Goal: Task Accomplishment & Management: Complete application form

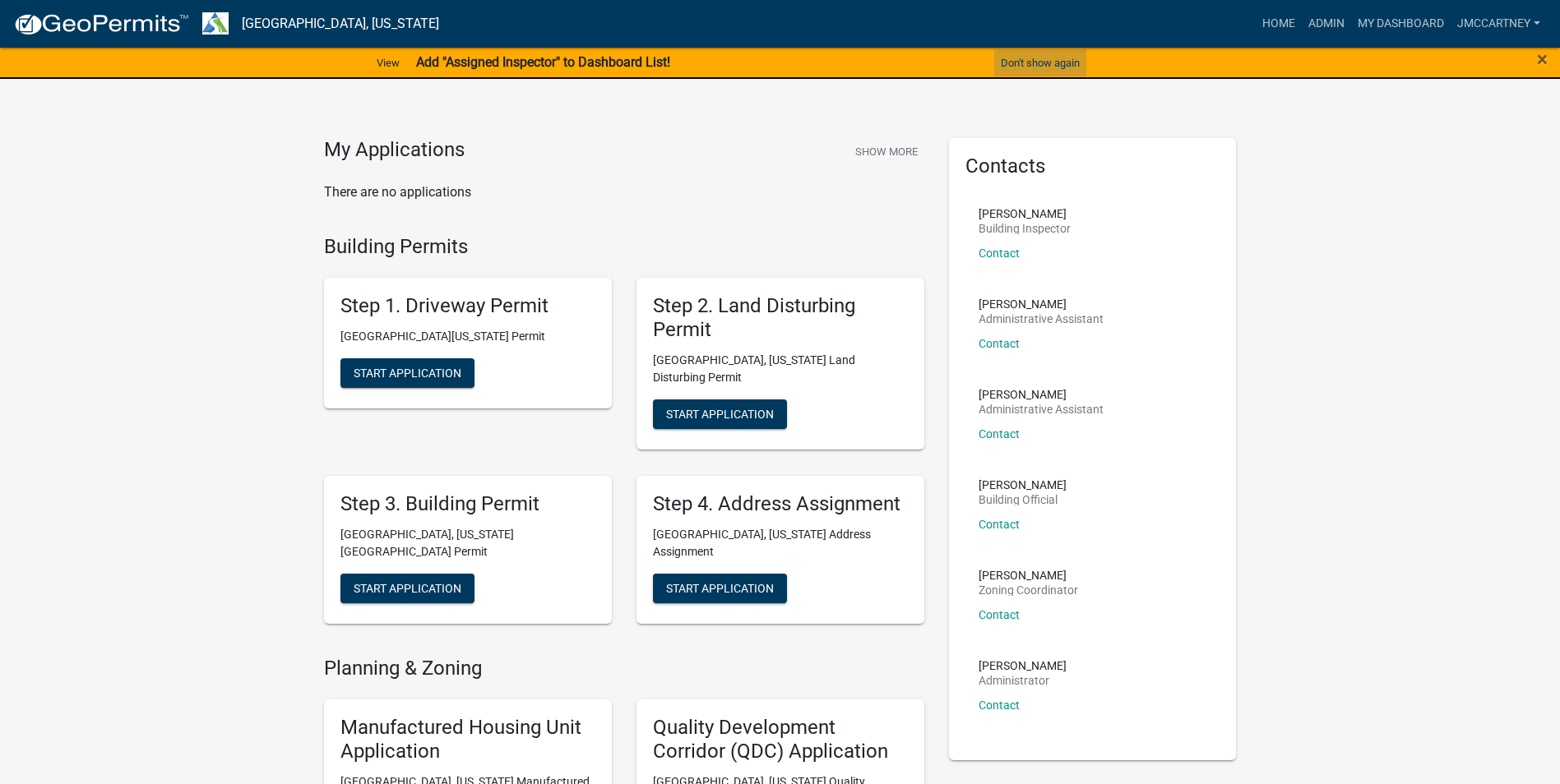
click at [1057, 63] on button "Don't show again" at bounding box center [1040, 63] width 92 height 27
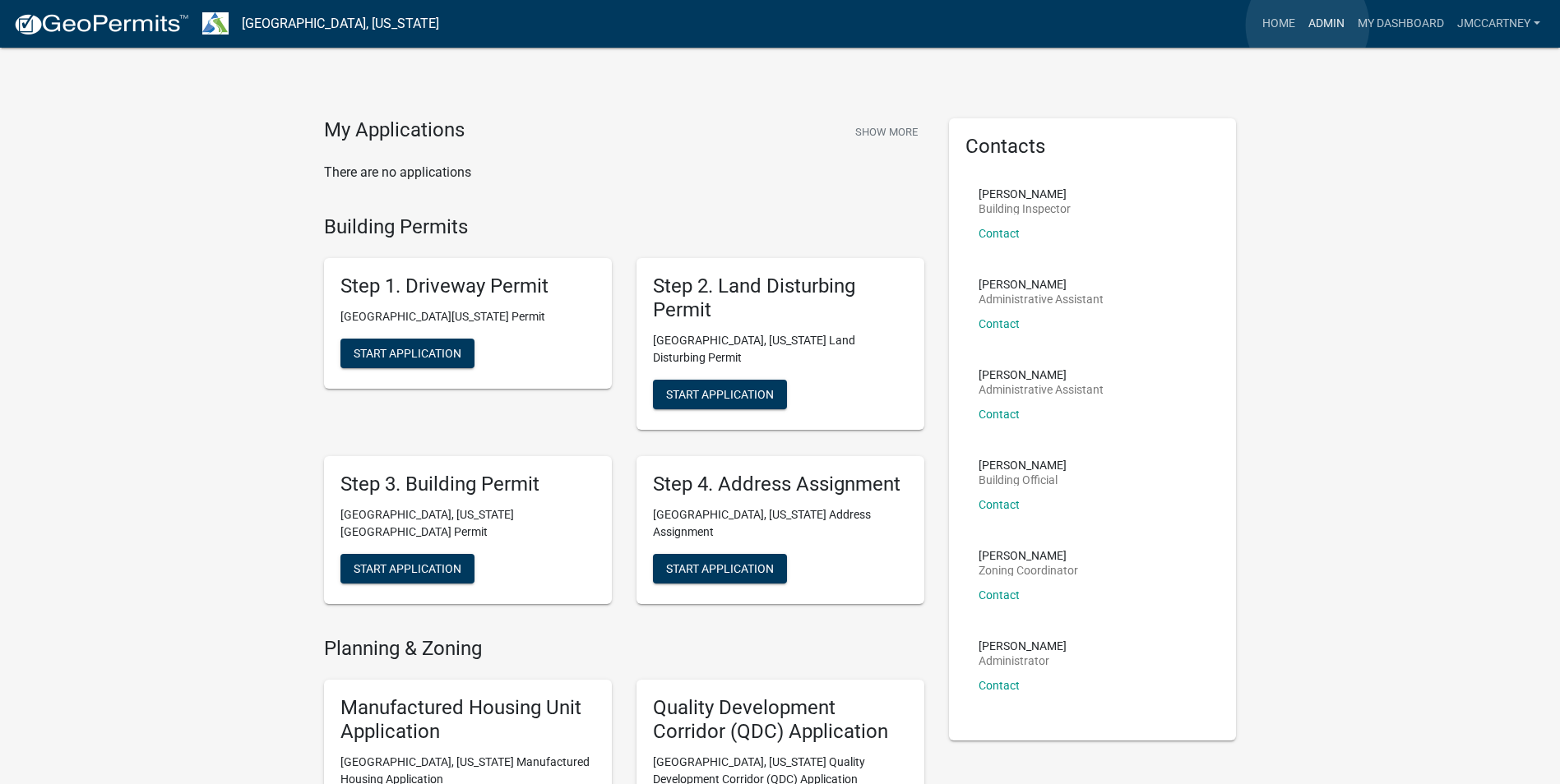
click at [1308, 26] on link "Admin" at bounding box center [1327, 24] width 50 height 31
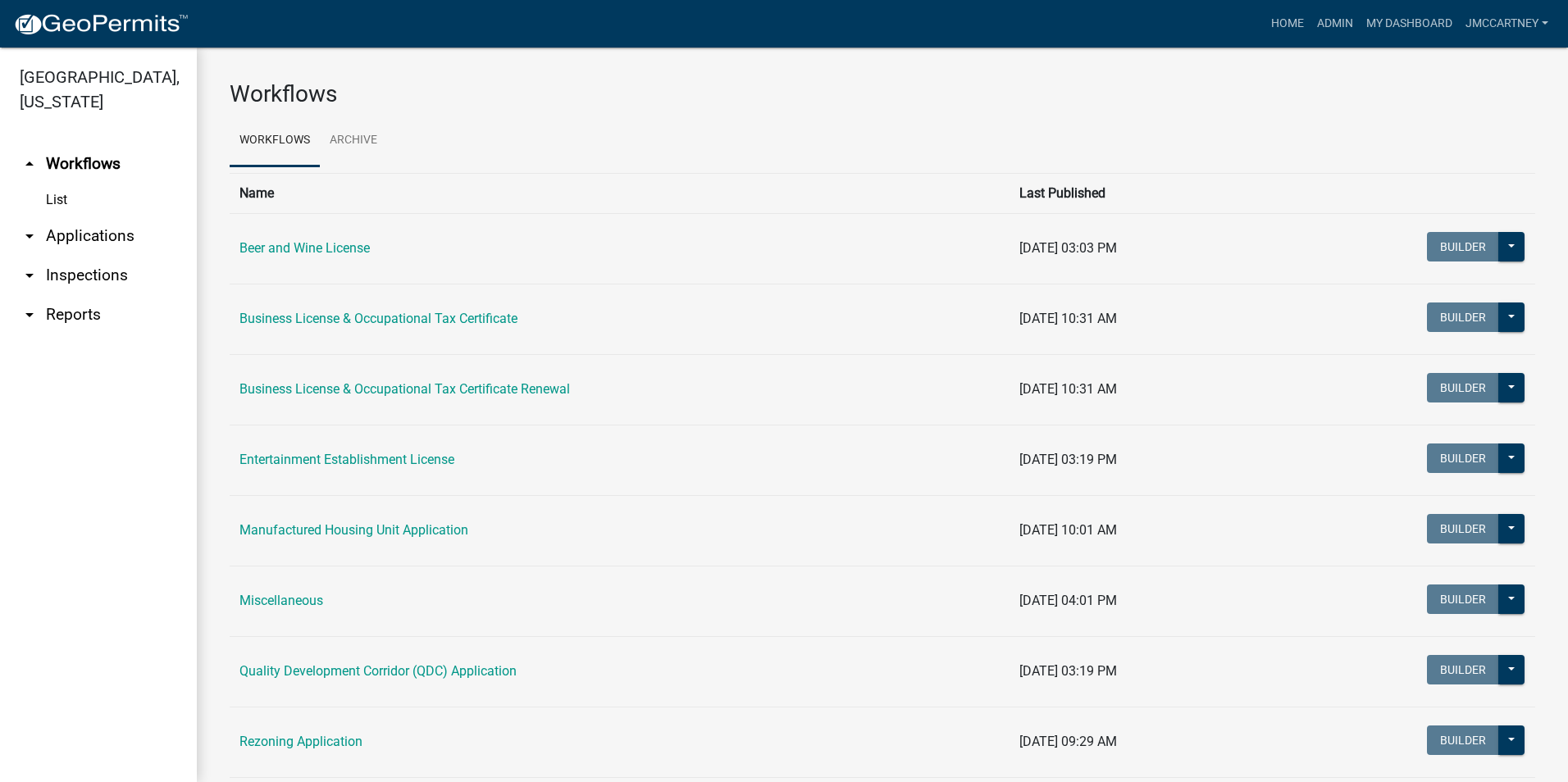
click at [102, 217] on link "arrow_drop_down Applications" at bounding box center [98, 236] width 196 height 39
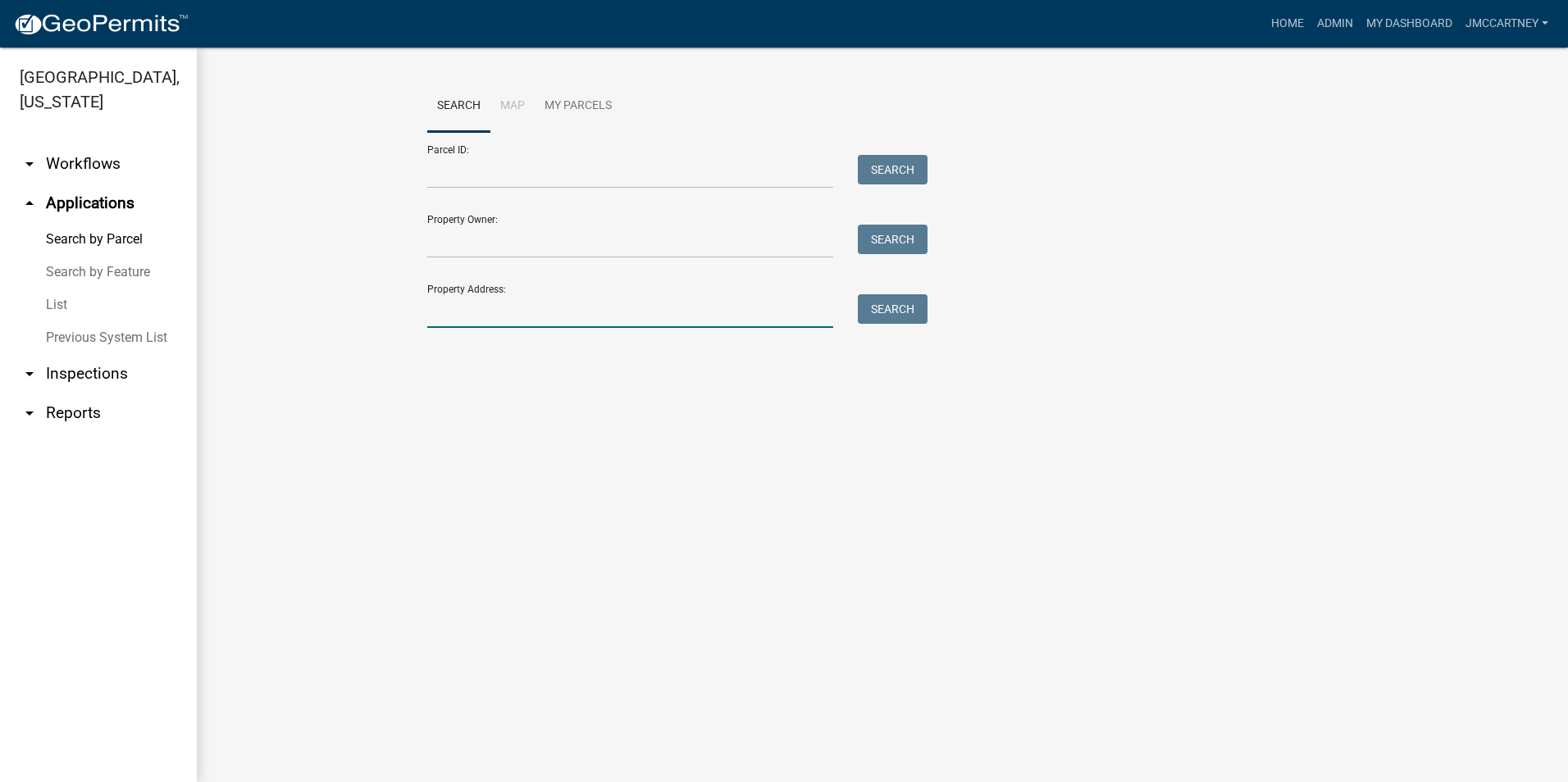
click at [440, 311] on input "Property Address:" at bounding box center [630, 311] width 406 height 34
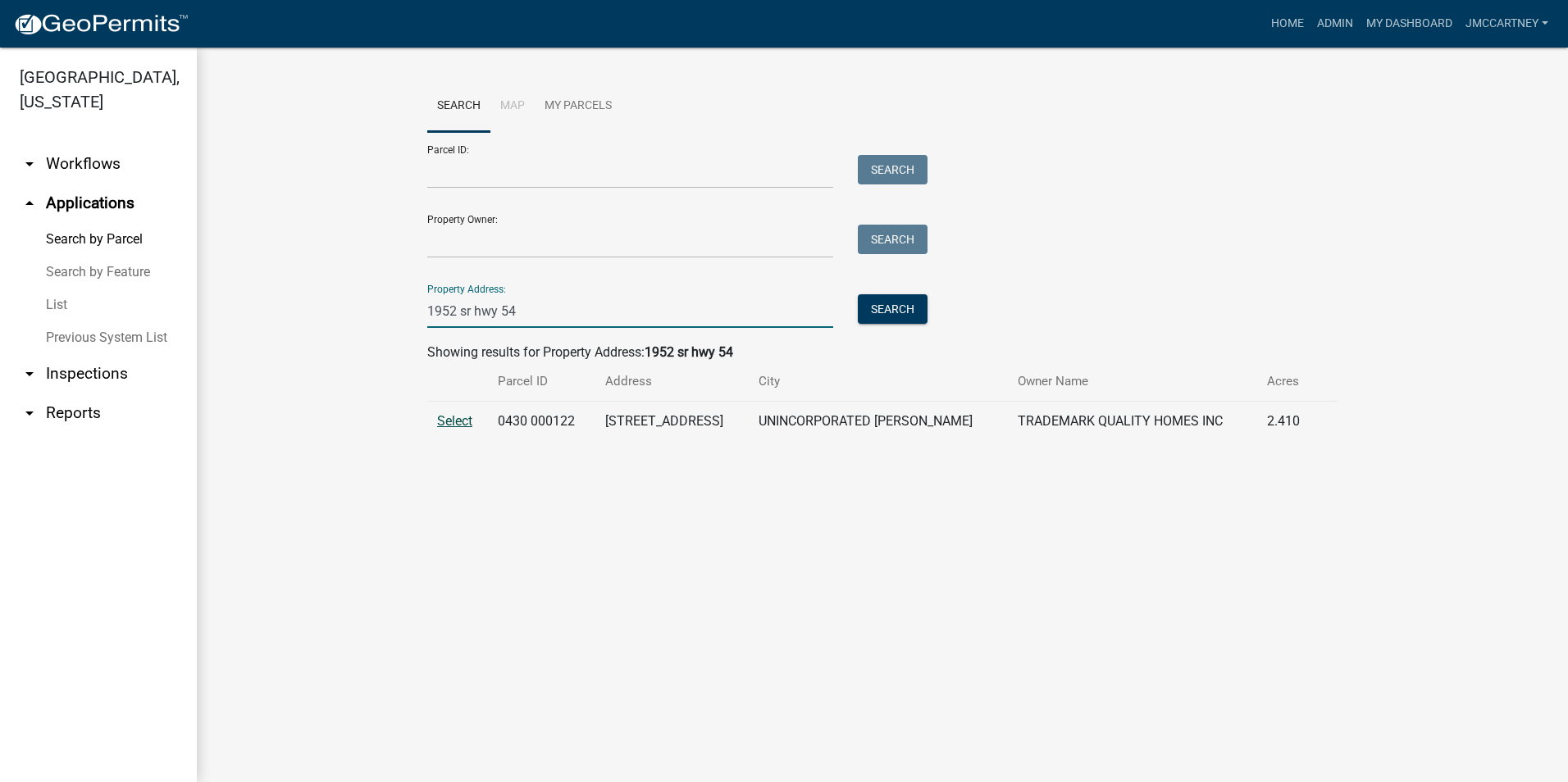
type input "1952 sr hwy 54"
click at [450, 422] on span "Select" at bounding box center [454, 420] width 35 height 16
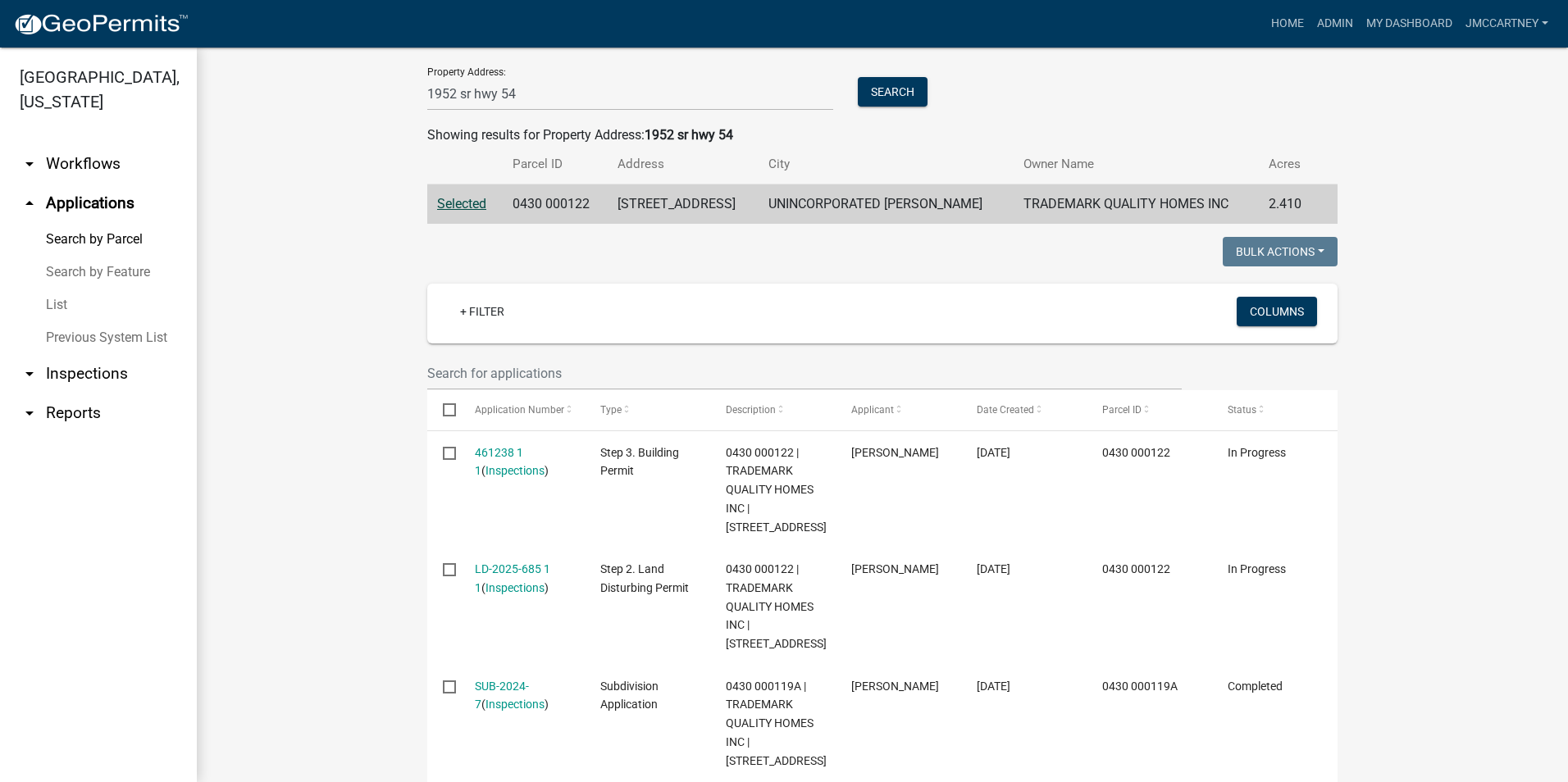
scroll to position [246, 0]
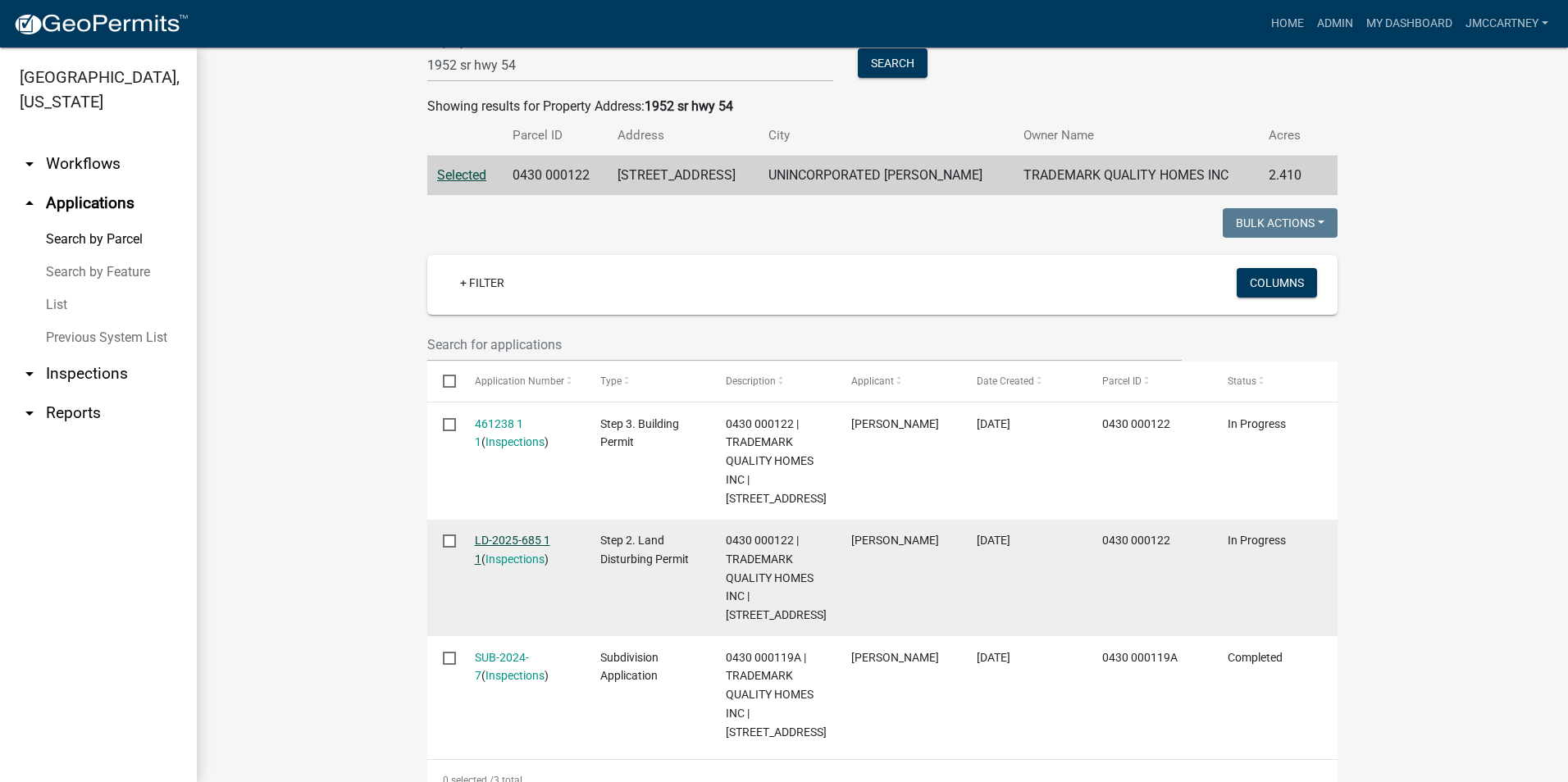
click at [527, 537] on link "LD-2025-685 1 1" at bounding box center [512, 550] width 75 height 32
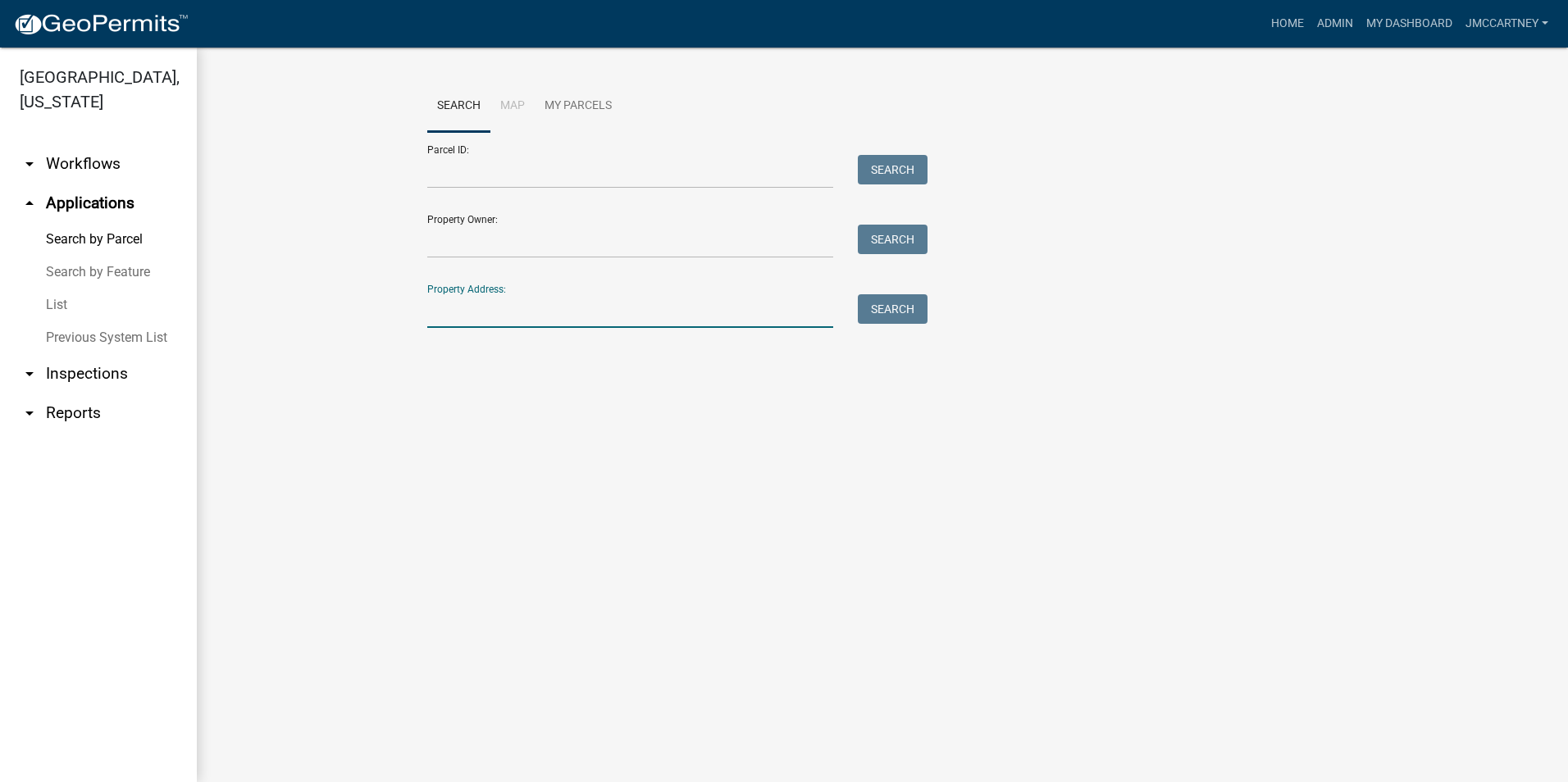
click at [466, 319] on input "Property Address:" at bounding box center [630, 311] width 406 height 34
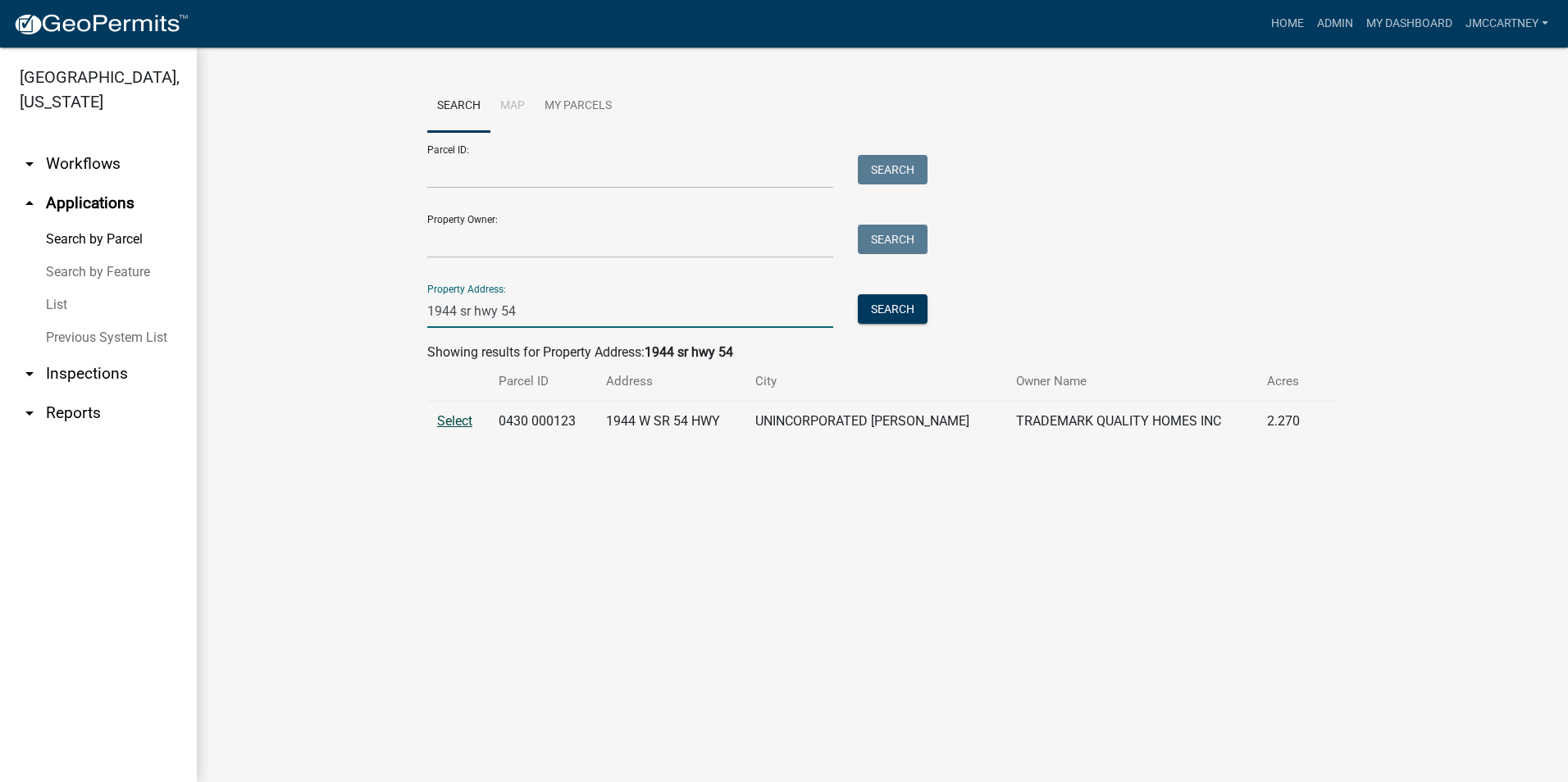
type input "1944 sr hwy 54"
click at [443, 425] on span "Select" at bounding box center [454, 420] width 35 height 16
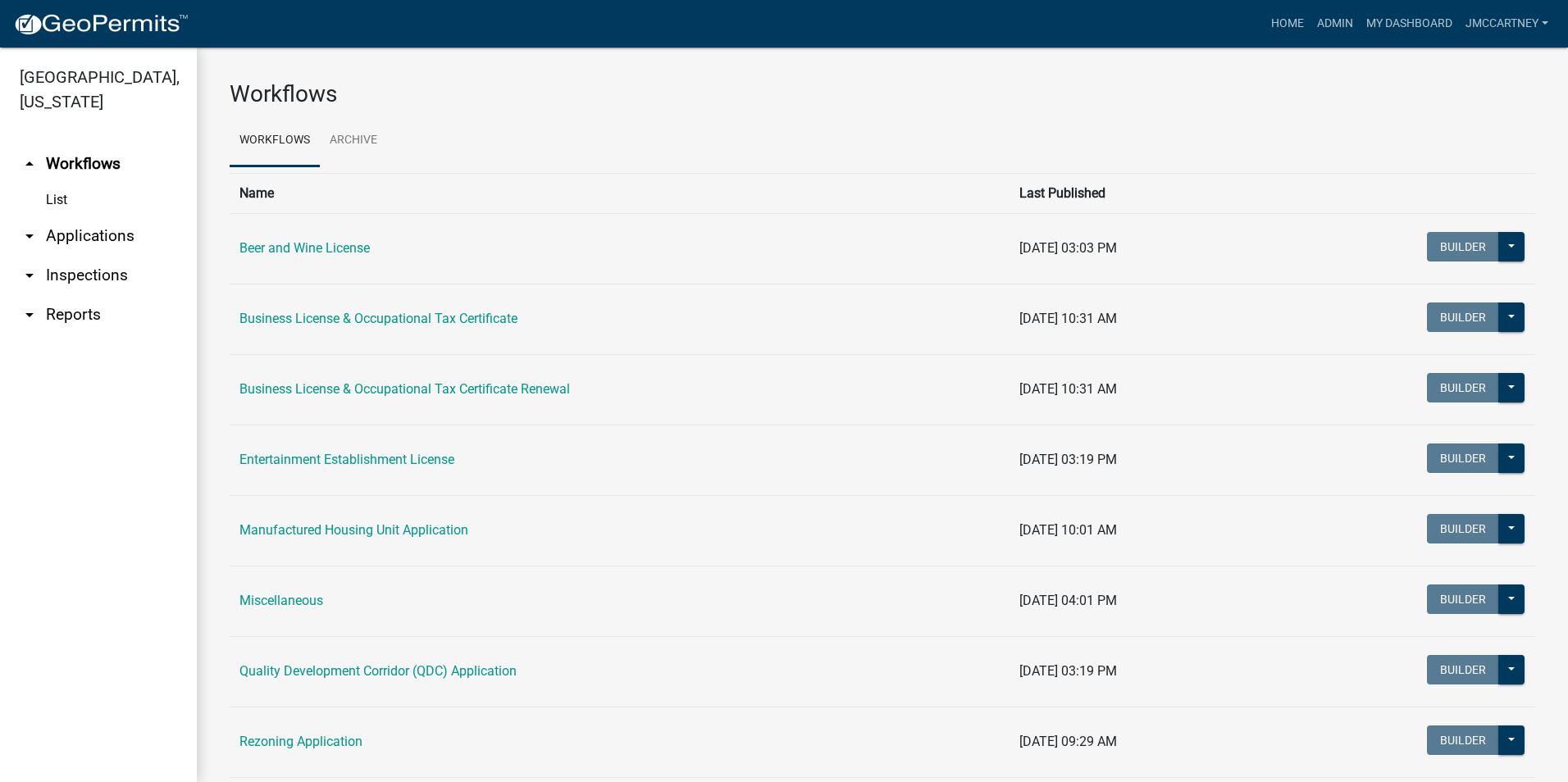
click at [94, 217] on link "arrow_drop_down Applications" at bounding box center [98, 236] width 196 height 39
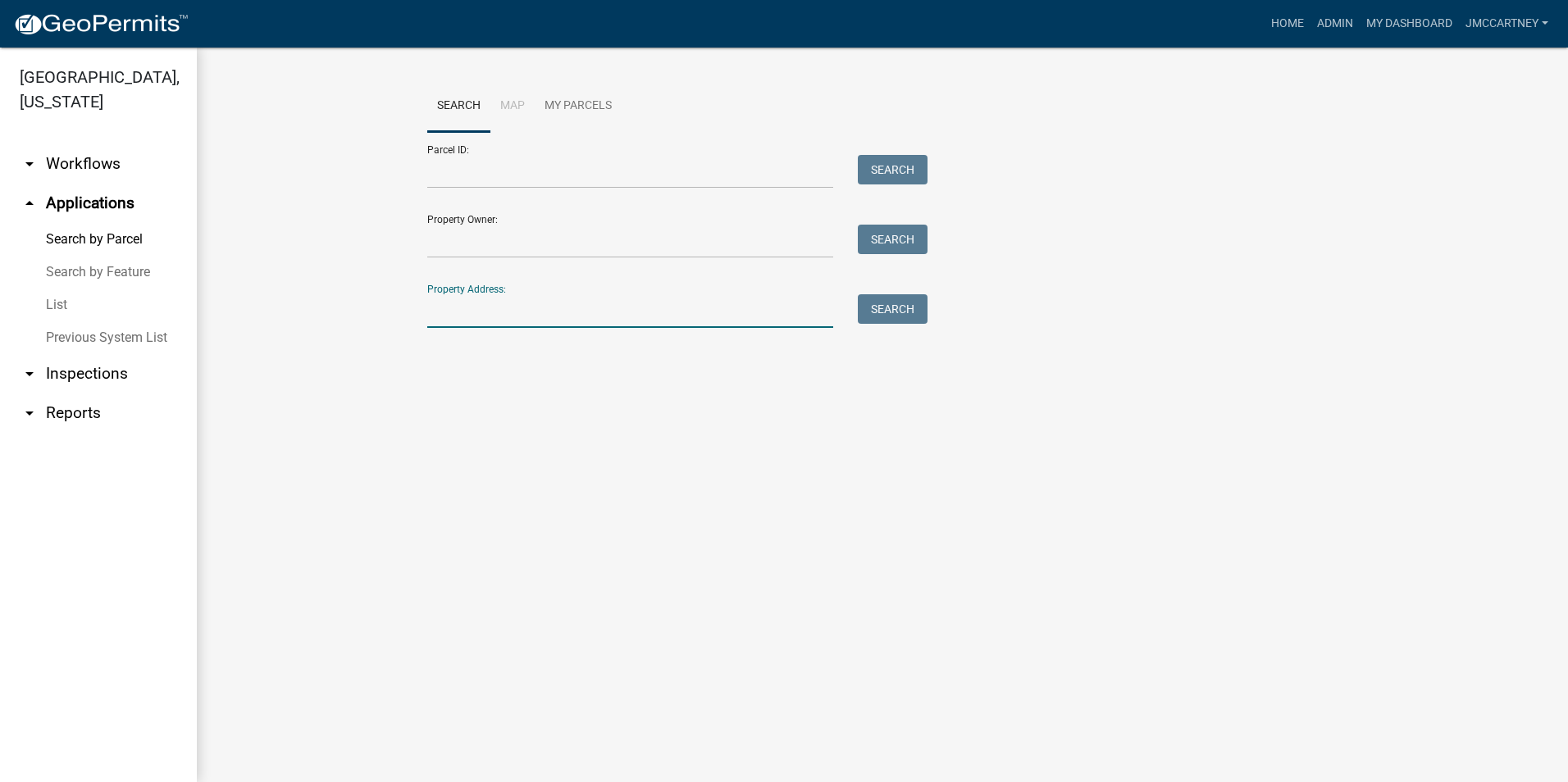
click at [460, 307] on input "Property Address:" at bounding box center [630, 311] width 406 height 34
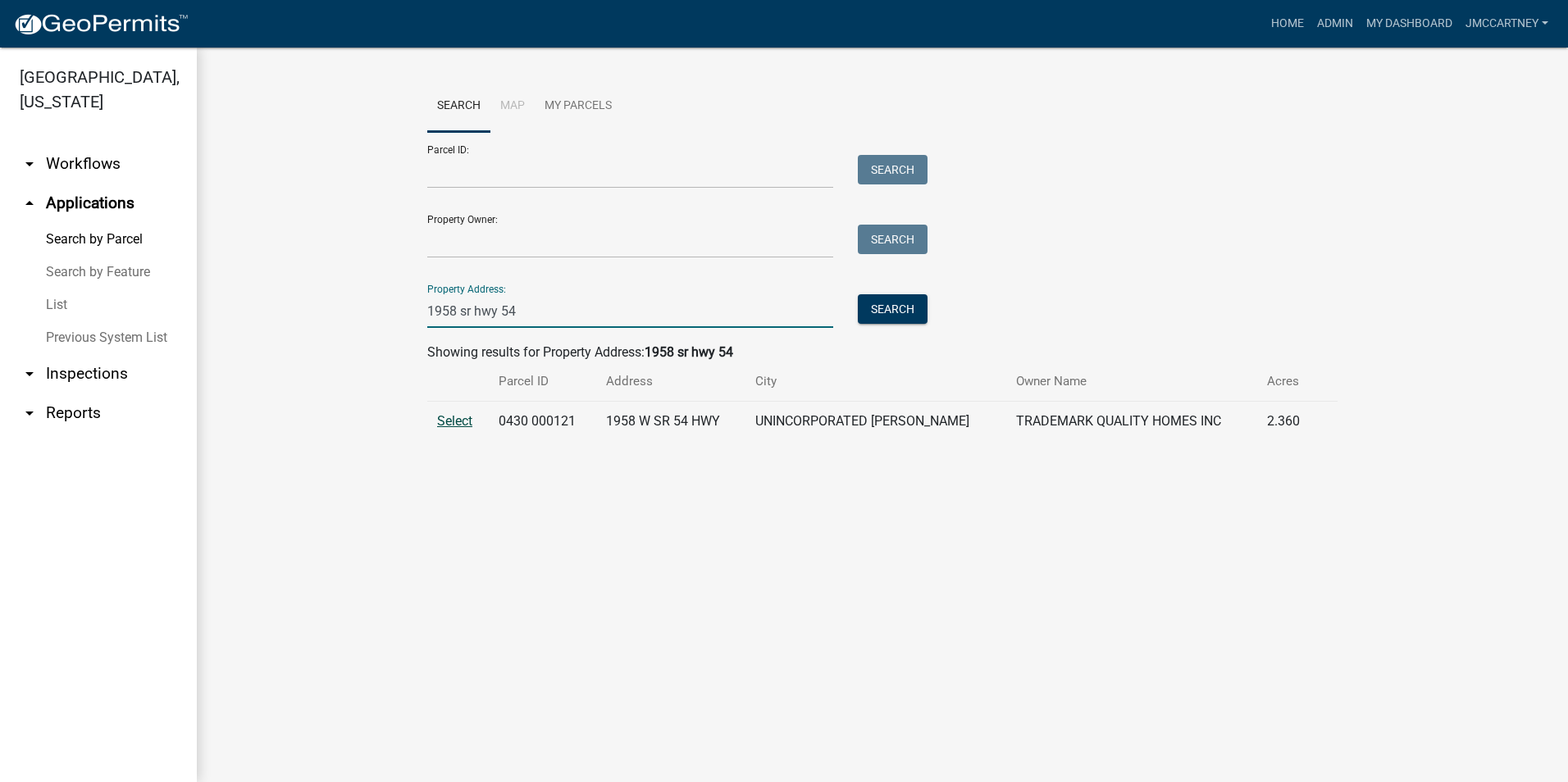
type input "1958 sr hwy 54"
click at [444, 425] on span "Select" at bounding box center [454, 420] width 35 height 16
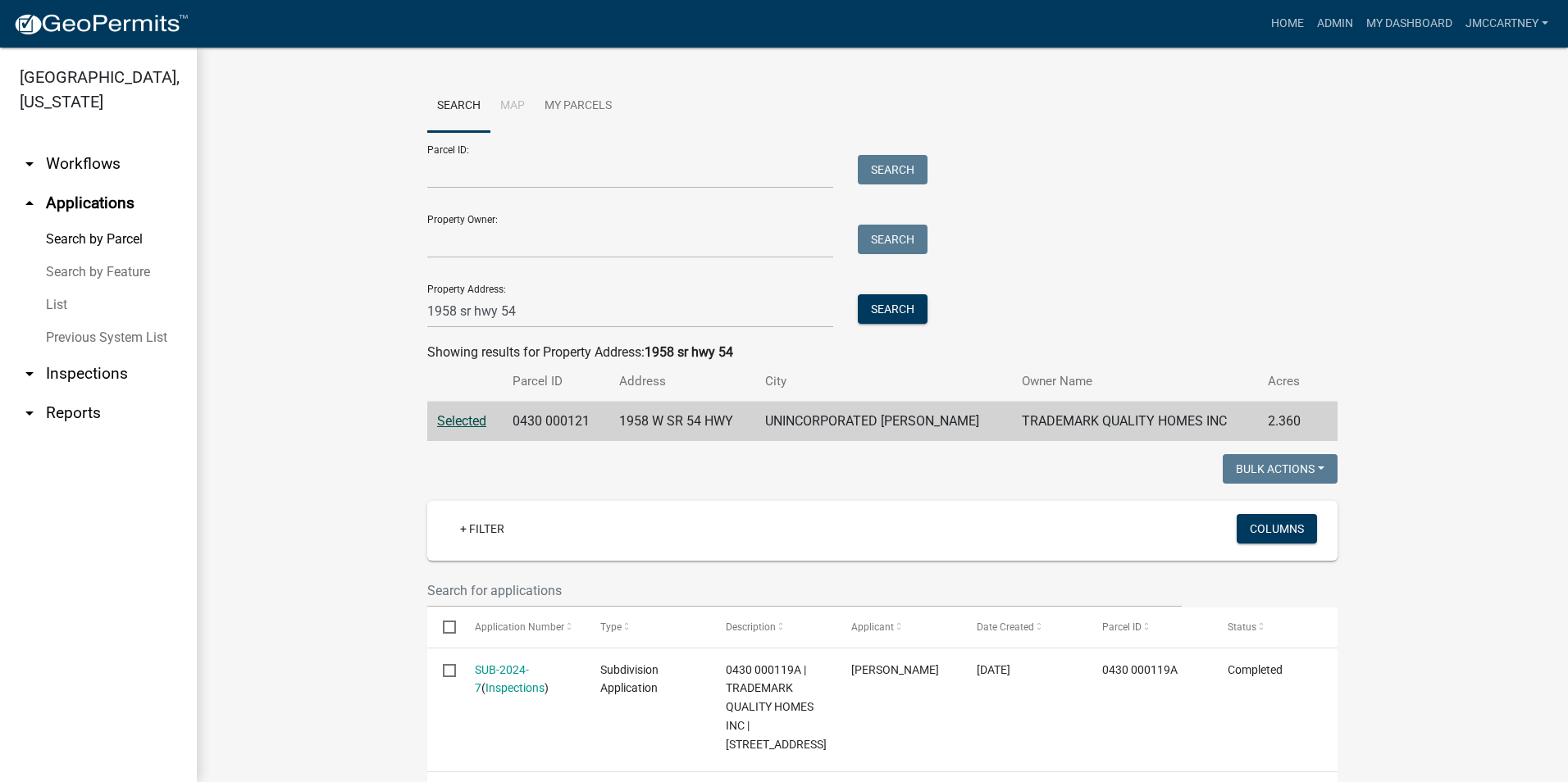
scroll to position [164, 0]
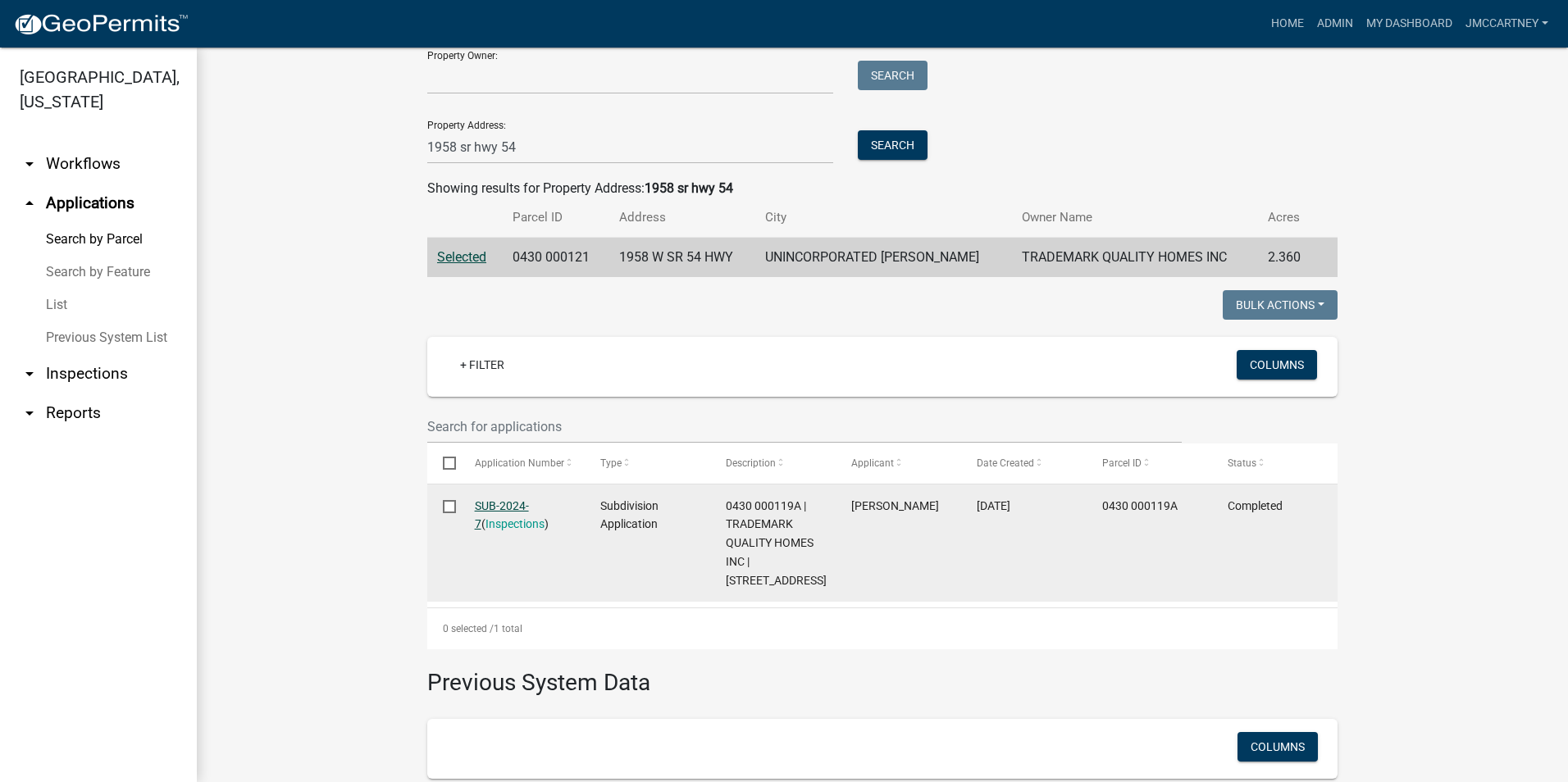
click at [476, 502] on link "SUB-2024-7" at bounding box center [501, 515] width 54 height 32
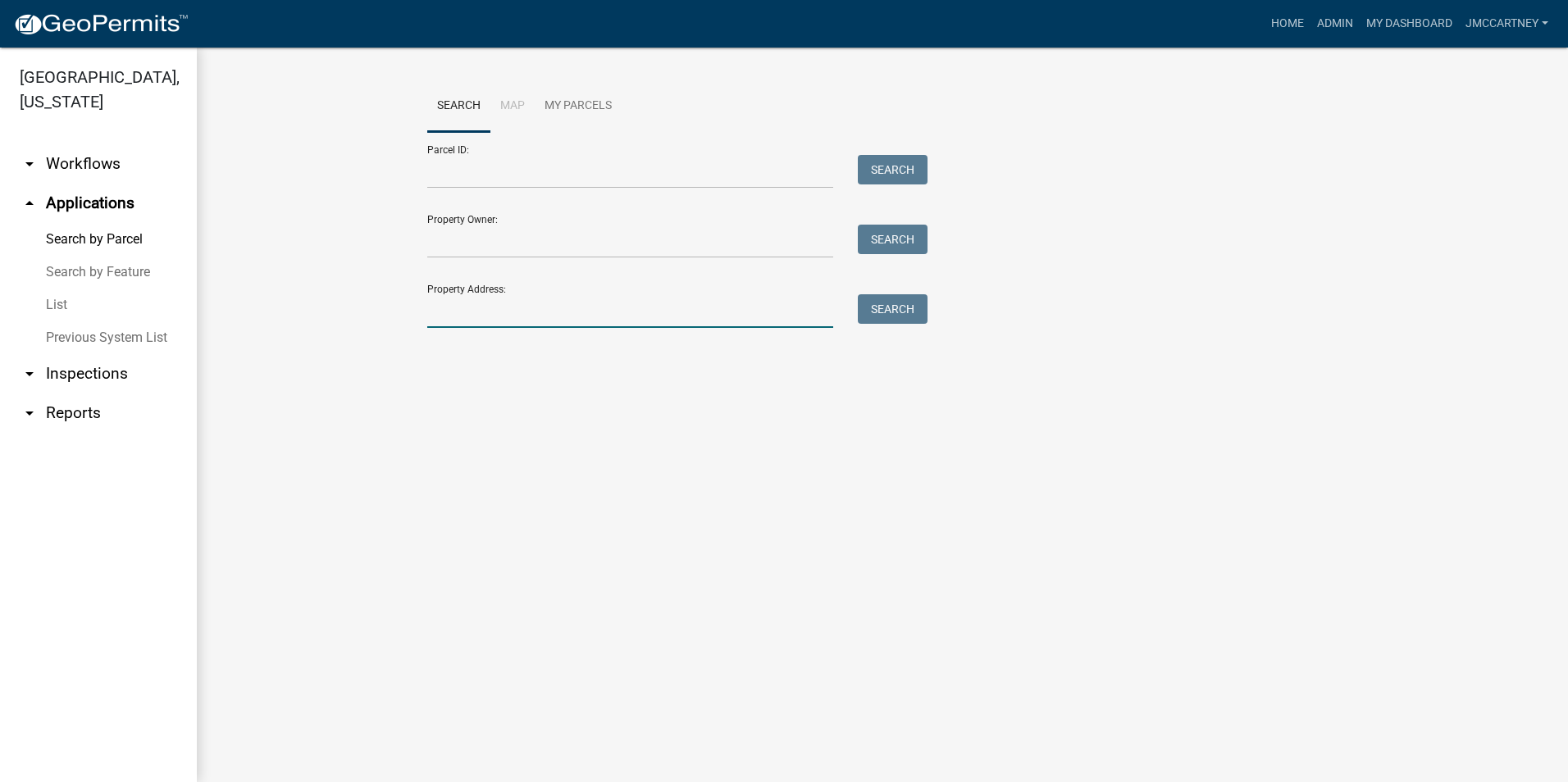
click at [450, 300] on input "Property Address:" at bounding box center [630, 311] width 406 height 34
click at [459, 307] on input "19" at bounding box center [630, 311] width 406 height 34
type input "1958 sr hwy 54"
click at [896, 308] on button "Search" at bounding box center [893, 309] width 70 height 29
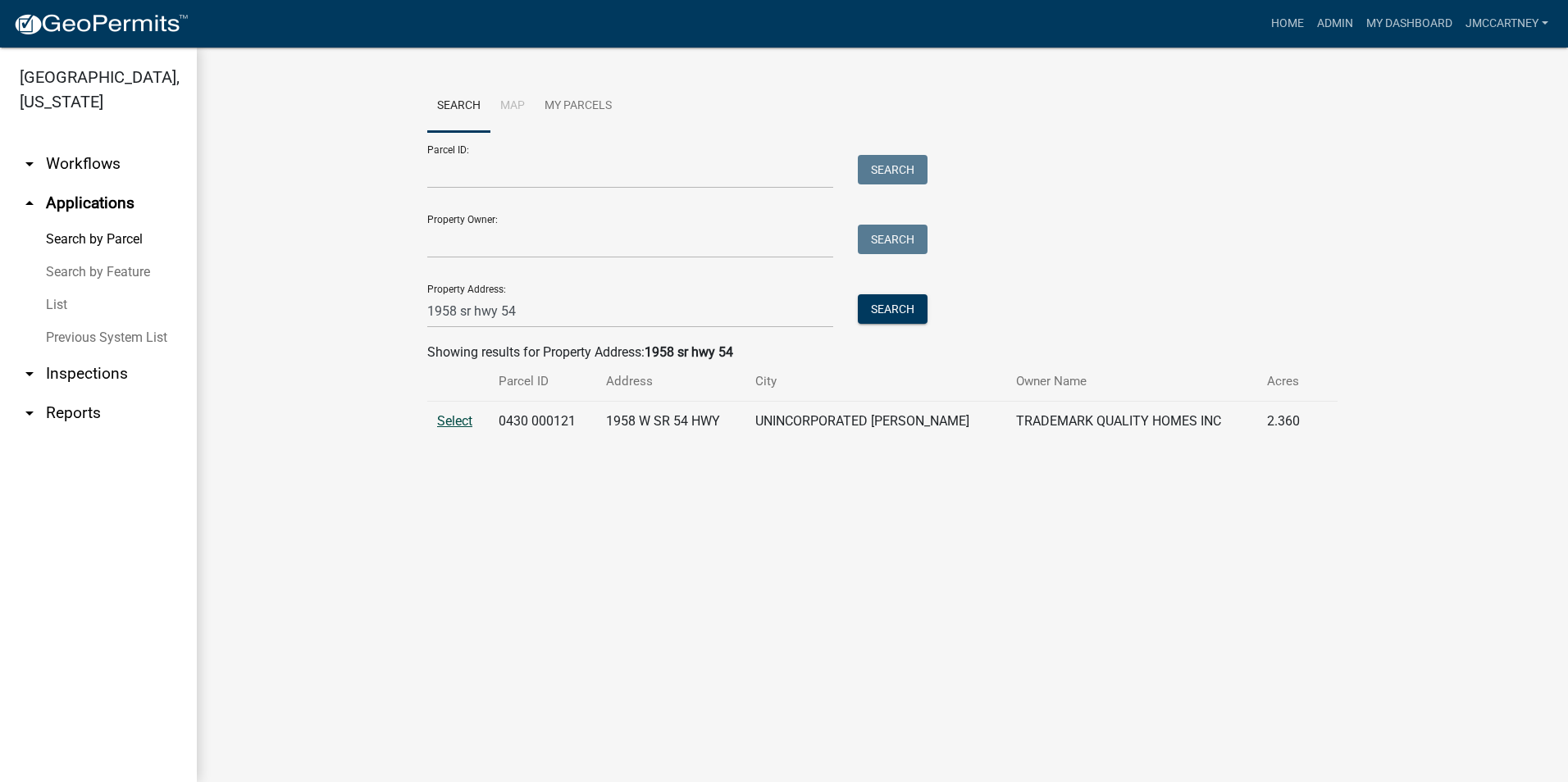
click at [455, 421] on span "Select" at bounding box center [454, 420] width 35 height 16
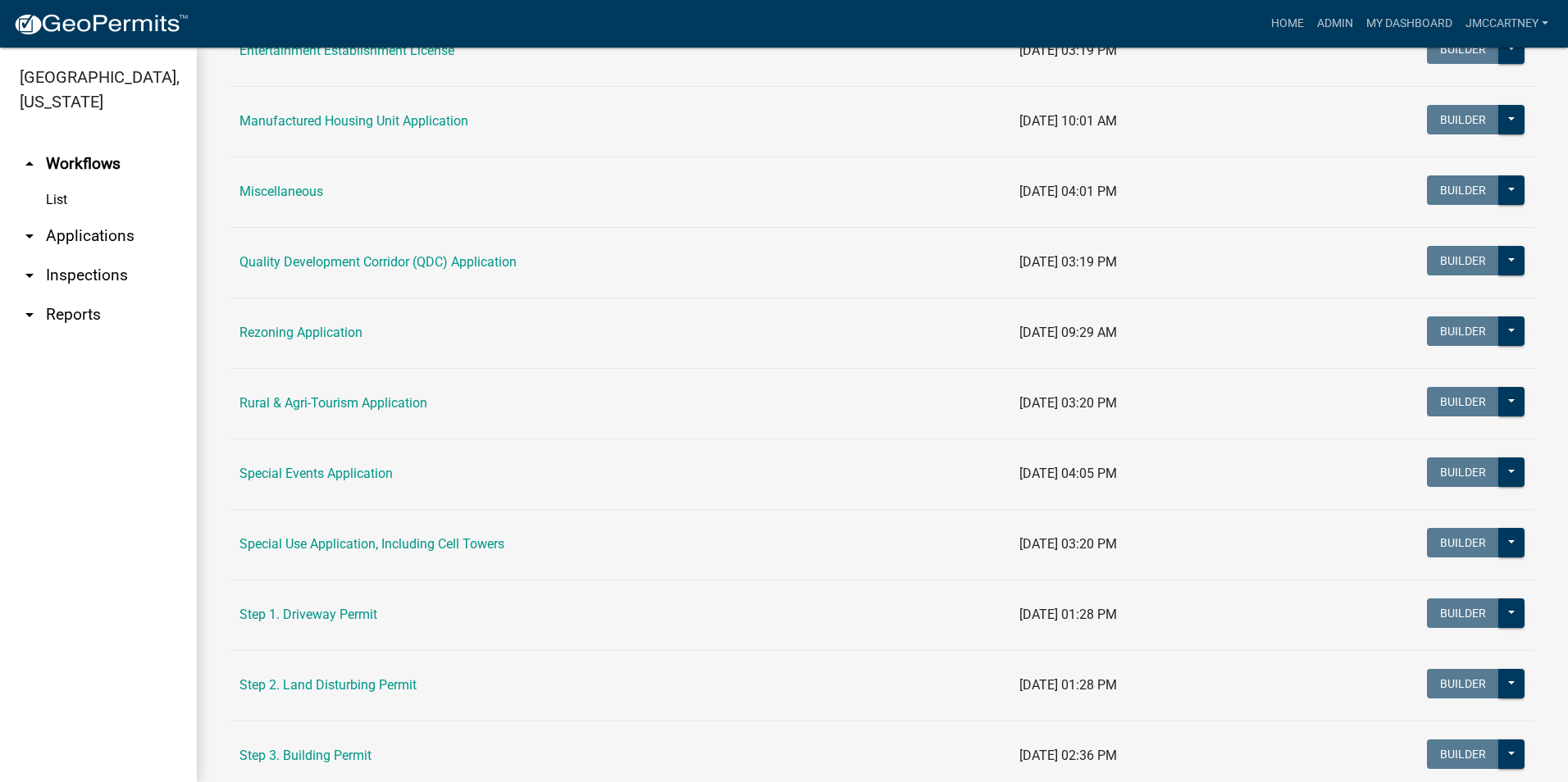
scroll to position [410, 0]
click at [326, 685] on link "Step 2. Land Disturbing Permit" at bounding box center [328, 684] width 177 height 16
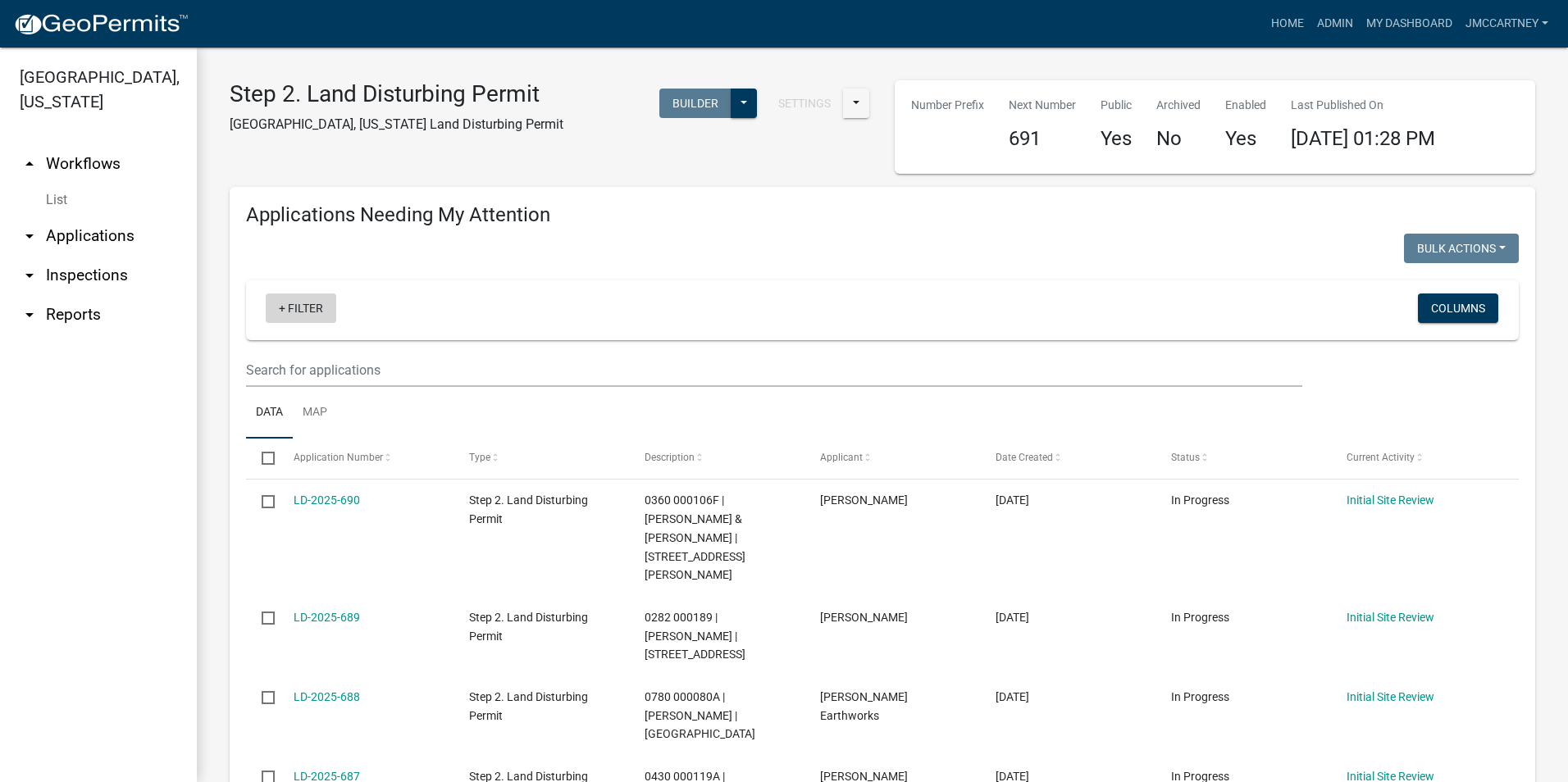
click at [301, 312] on link "+ Filter" at bounding box center [301, 308] width 71 height 29
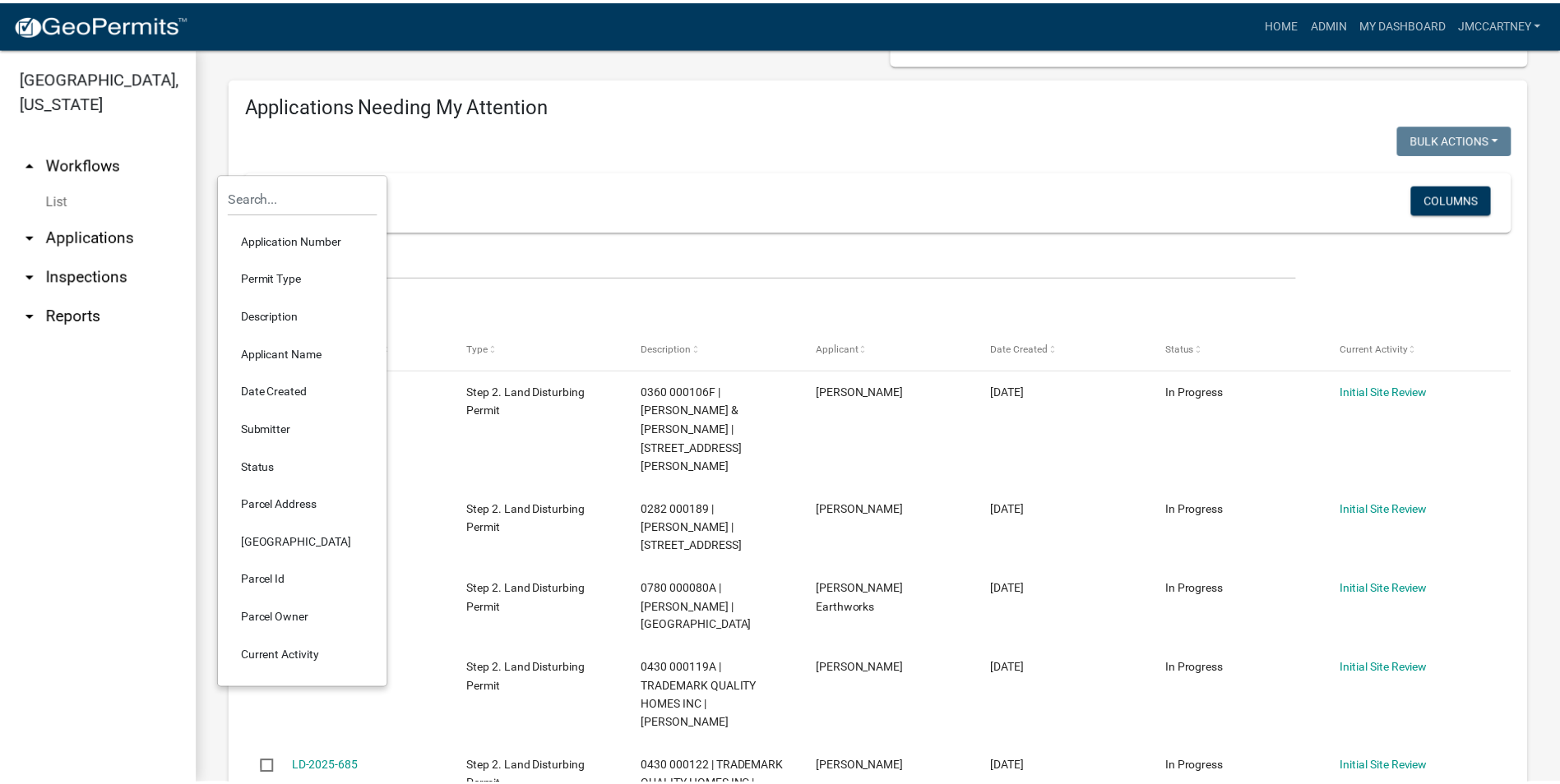
scroll to position [165, 0]
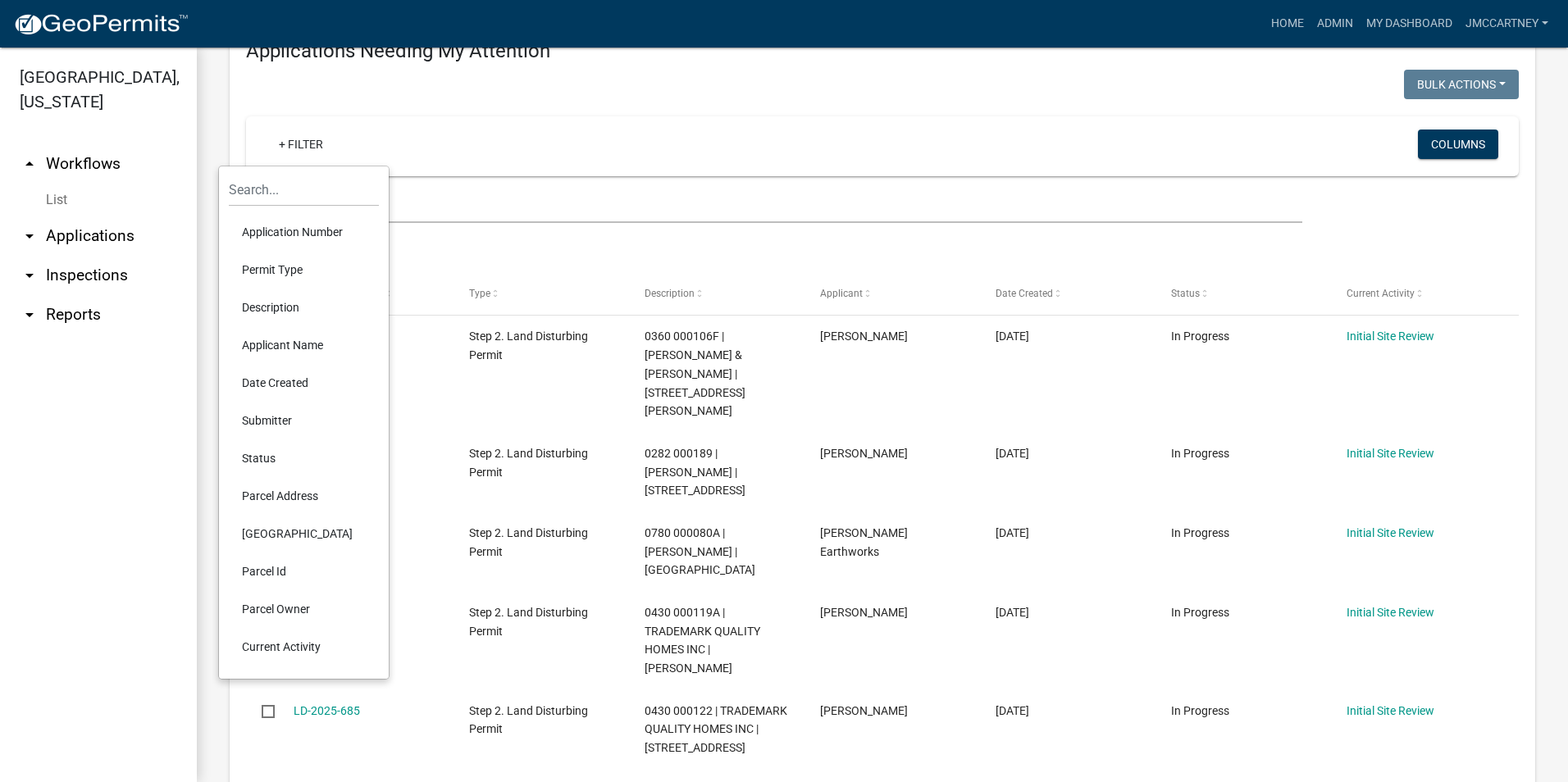
click at [286, 493] on li "Parcel Address" at bounding box center [304, 496] width 150 height 38
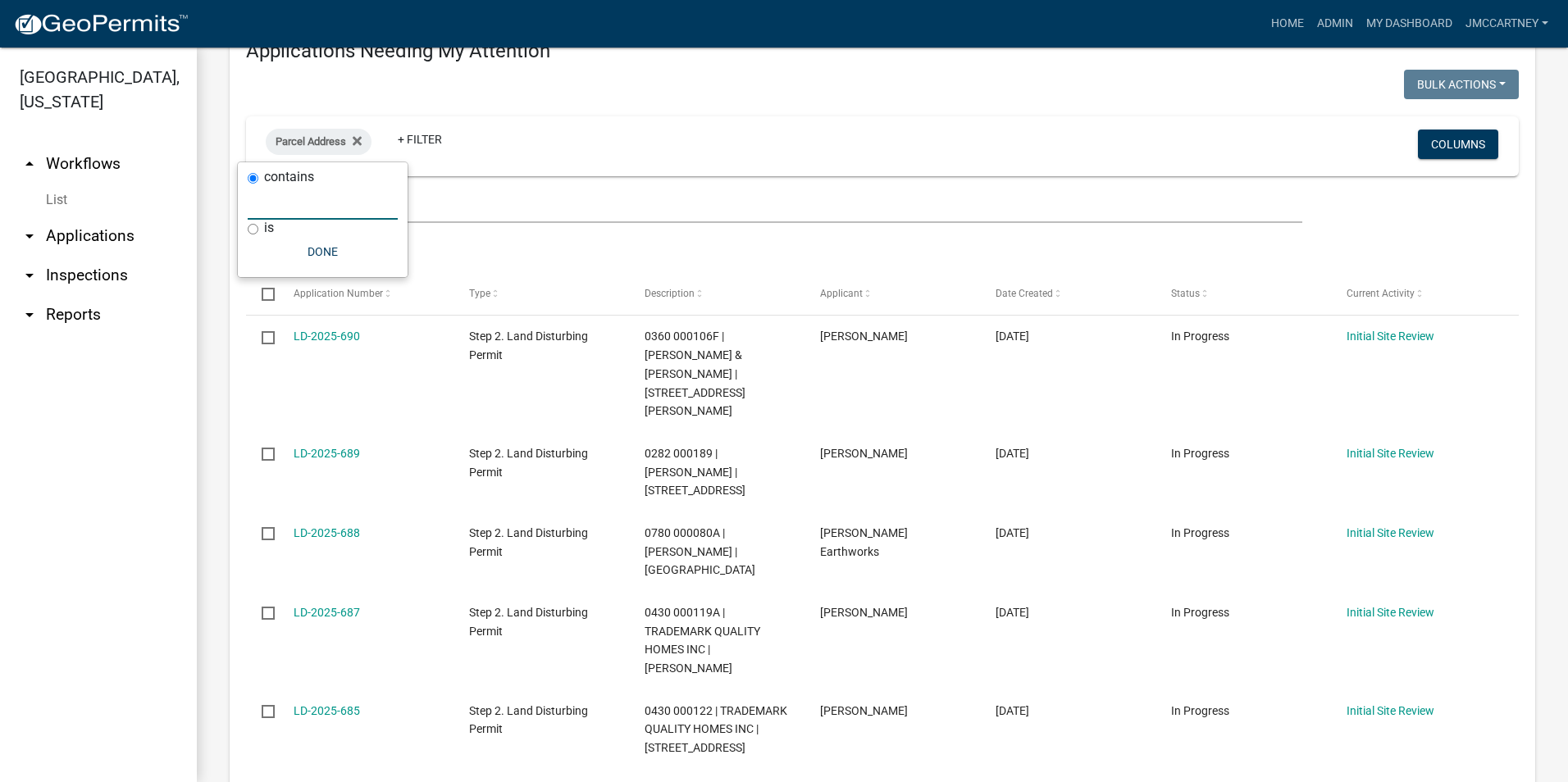
click at [307, 214] on input "text" at bounding box center [323, 203] width 150 height 34
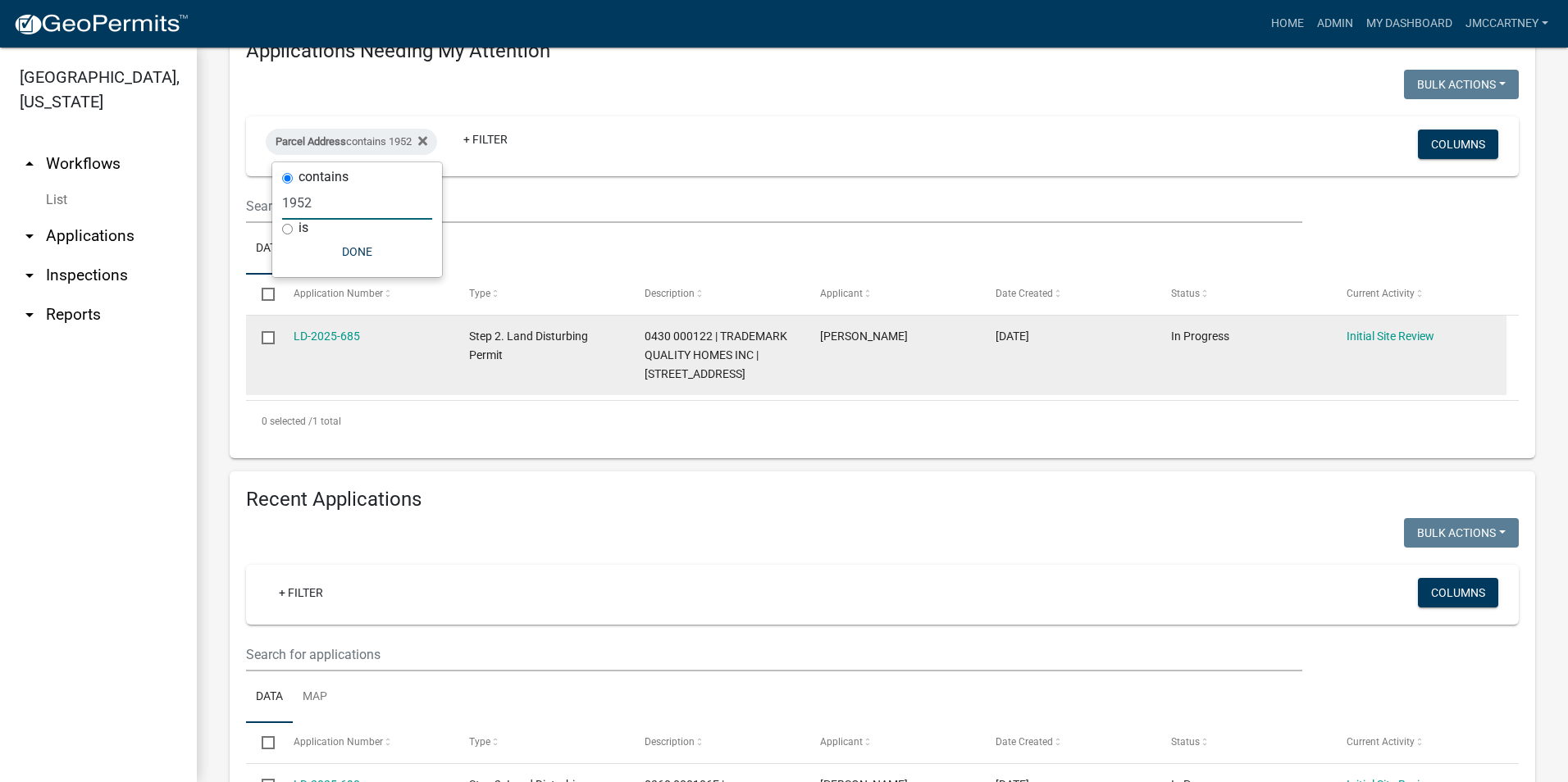
type input "1952"
click at [322, 325] on datatable-body-cell "LD-2025-685" at bounding box center [364, 355] width 175 height 80
click at [322, 335] on link "LD-2025-685" at bounding box center [327, 336] width 66 height 13
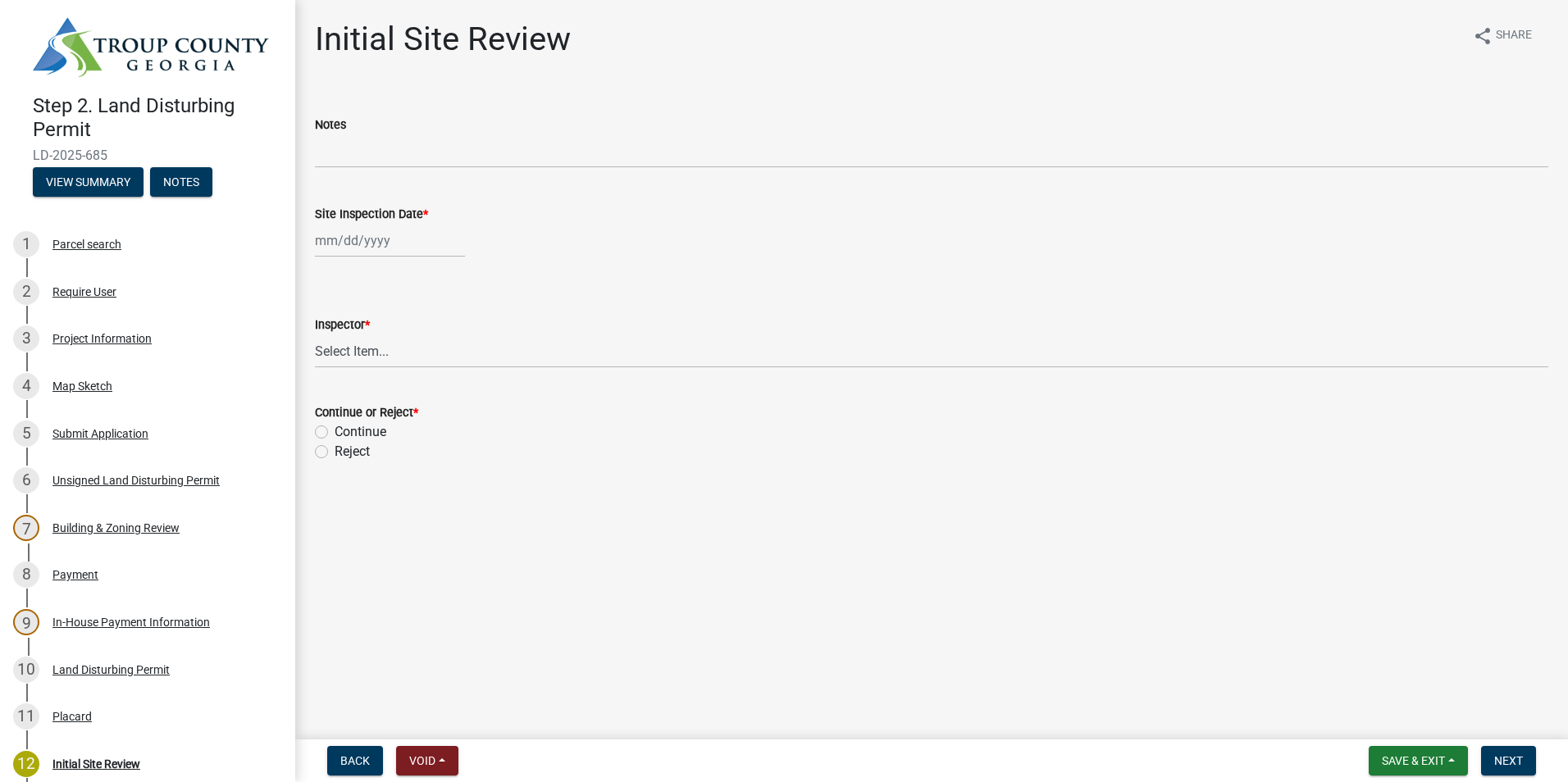
click at [330, 239] on div at bounding box center [390, 240] width 150 height 34
select select "8"
select select "2025"
click at [353, 408] on div "19" at bounding box center [357, 407] width 27 height 27
type input "[DATE]"
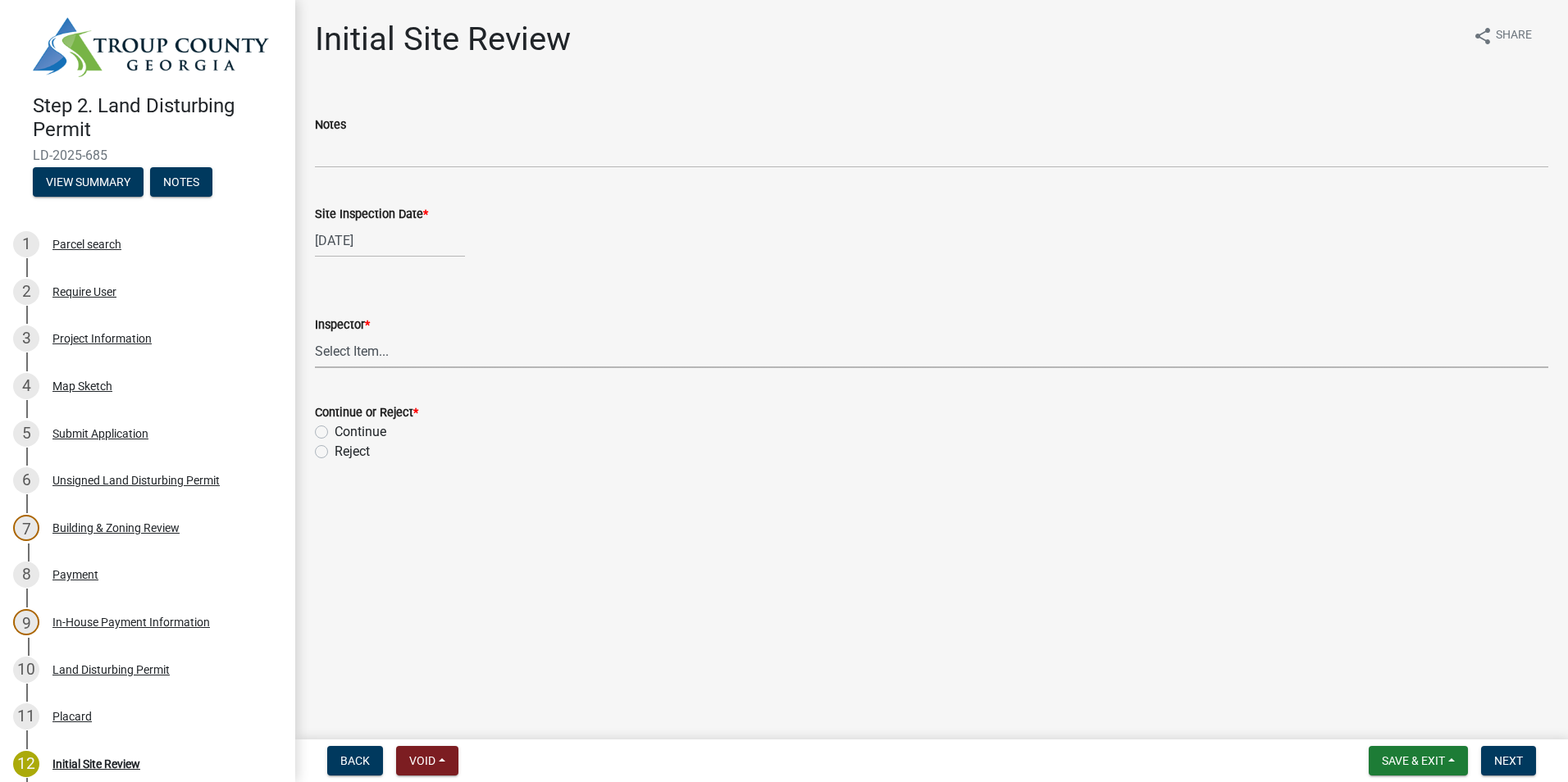
click at [334, 351] on select "Select Item... [PERSON_NAME] [PERSON_NAME]" at bounding box center [931, 352] width 1233 height 34
click at [315, 335] on select "Select Item... [PERSON_NAME] [PERSON_NAME]" at bounding box center [931, 352] width 1233 height 34
select select "6bd9e87f-a154-4f48-afcb-b0748361b378"
drag, startPoint x: 321, startPoint y: 434, endPoint x: 371, endPoint y: 452, distance: 53.1
click at [335, 435] on label "Continue" at bounding box center [361, 431] width 51 height 19
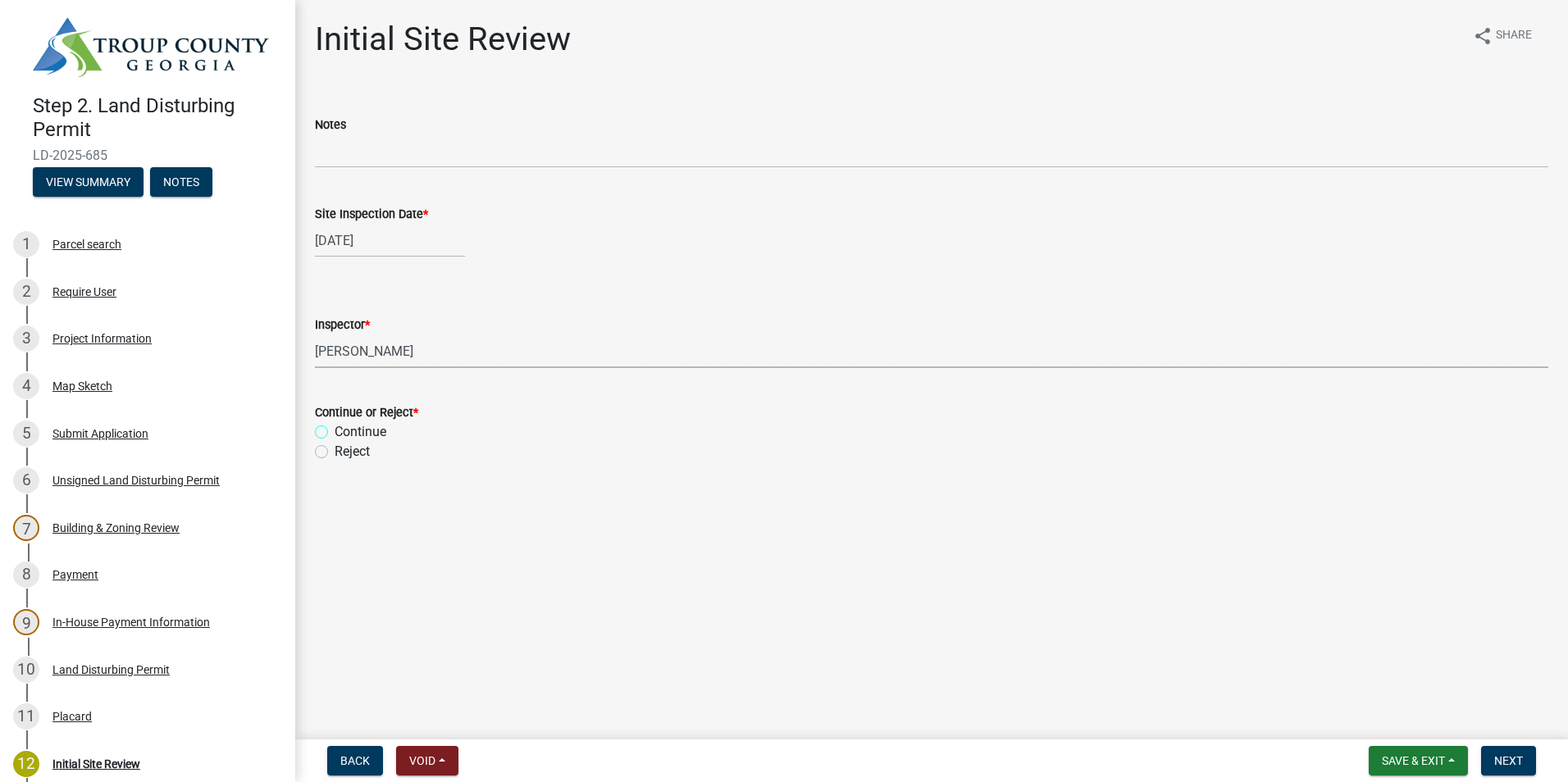
click at [335, 433] on input "Continue" at bounding box center [340, 428] width 11 height 11
radio input "true"
click at [1509, 759] on span "Next" at bounding box center [1507, 761] width 28 height 13
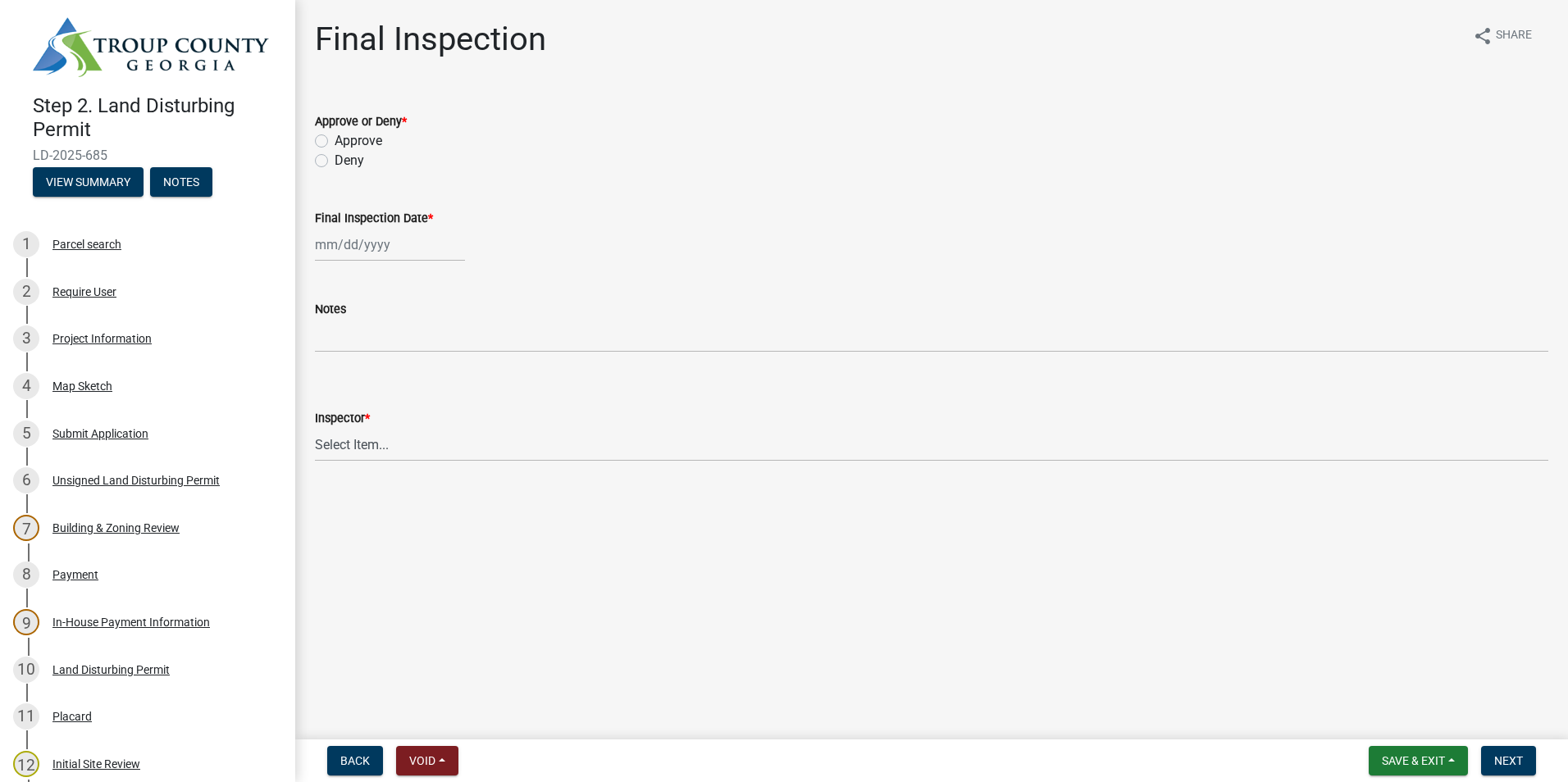
click at [335, 142] on label "Approve" at bounding box center [359, 140] width 48 height 19
click at [335, 142] on input "Approve" at bounding box center [340, 137] width 11 height 11
radio input "true"
select select "8"
select select "2025"
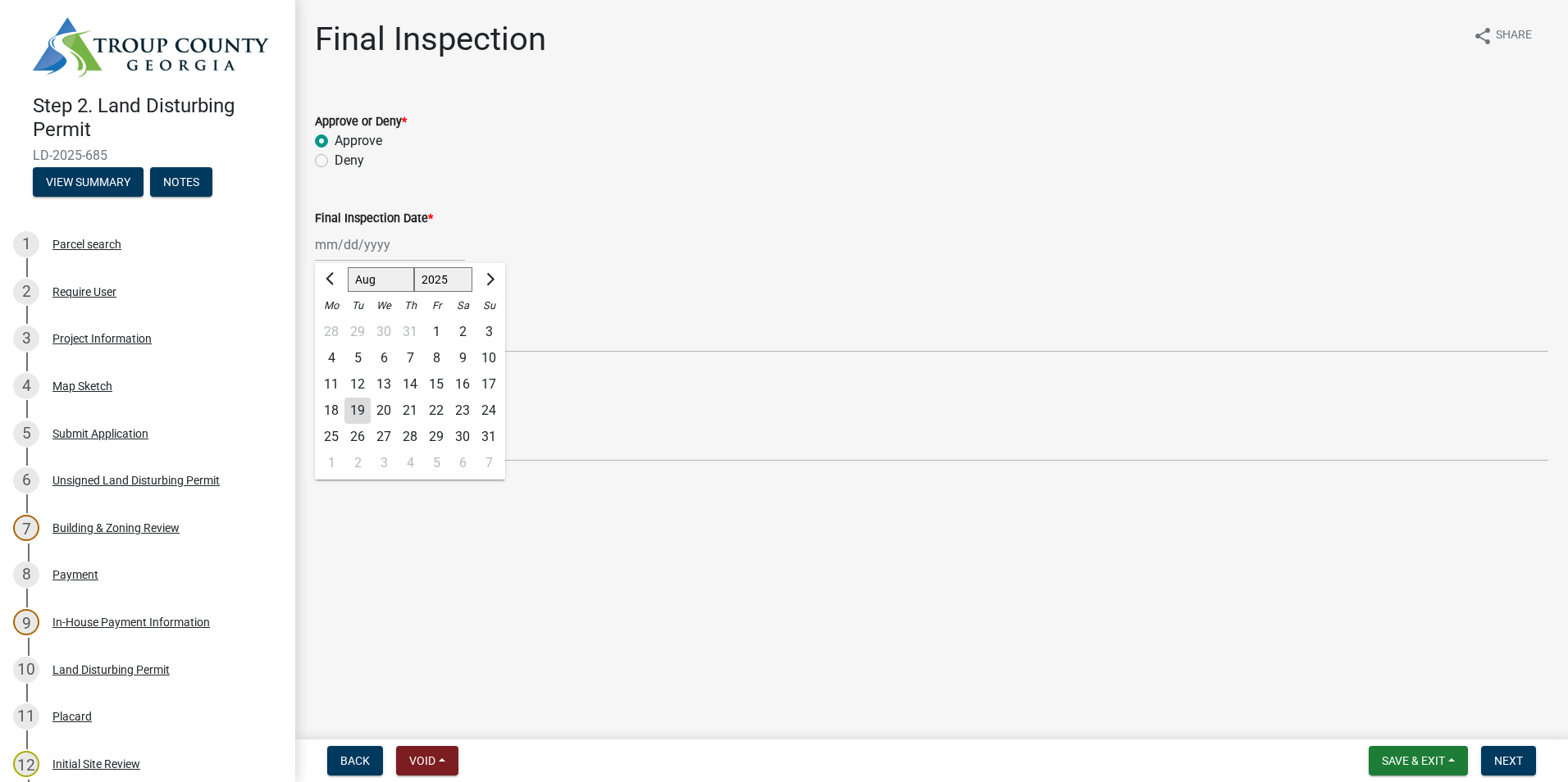
drag, startPoint x: 338, startPoint y: 243, endPoint x: 343, endPoint y: 256, distance: 13.9
click at [338, 243] on div "[PERSON_NAME] Feb Mar Apr [PERSON_NAME][DATE] Oct Nov [DATE] 1526 1527 1528 152…" at bounding box center [390, 244] width 150 height 34
click at [357, 407] on div "19" at bounding box center [357, 410] width 27 height 27
type input "[DATE]"
click at [350, 443] on select "Select Item... [PERSON_NAME] [PERSON_NAME]" at bounding box center [931, 444] width 1233 height 34
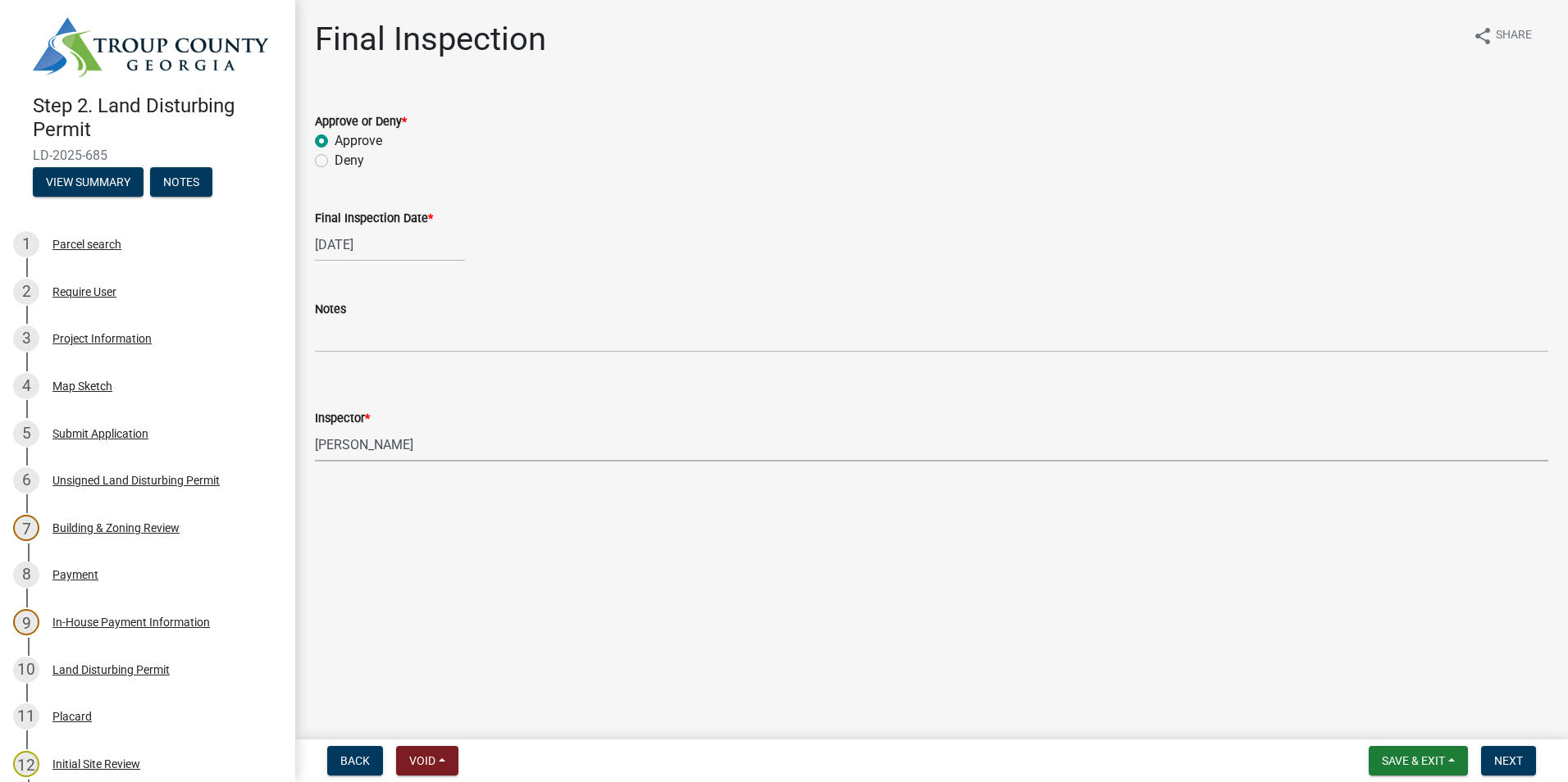
click at [315, 428] on select "Select Item... [PERSON_NAME] [PERSON_NAME]" at bounding box center [931, 444] width 1233 height 34
select select "6bd9e87f-a154-4f48-afcb-b0748361b378"
click at [1518, 760] on span "Next" at bounding box center [1507, 761] width 28 height 13
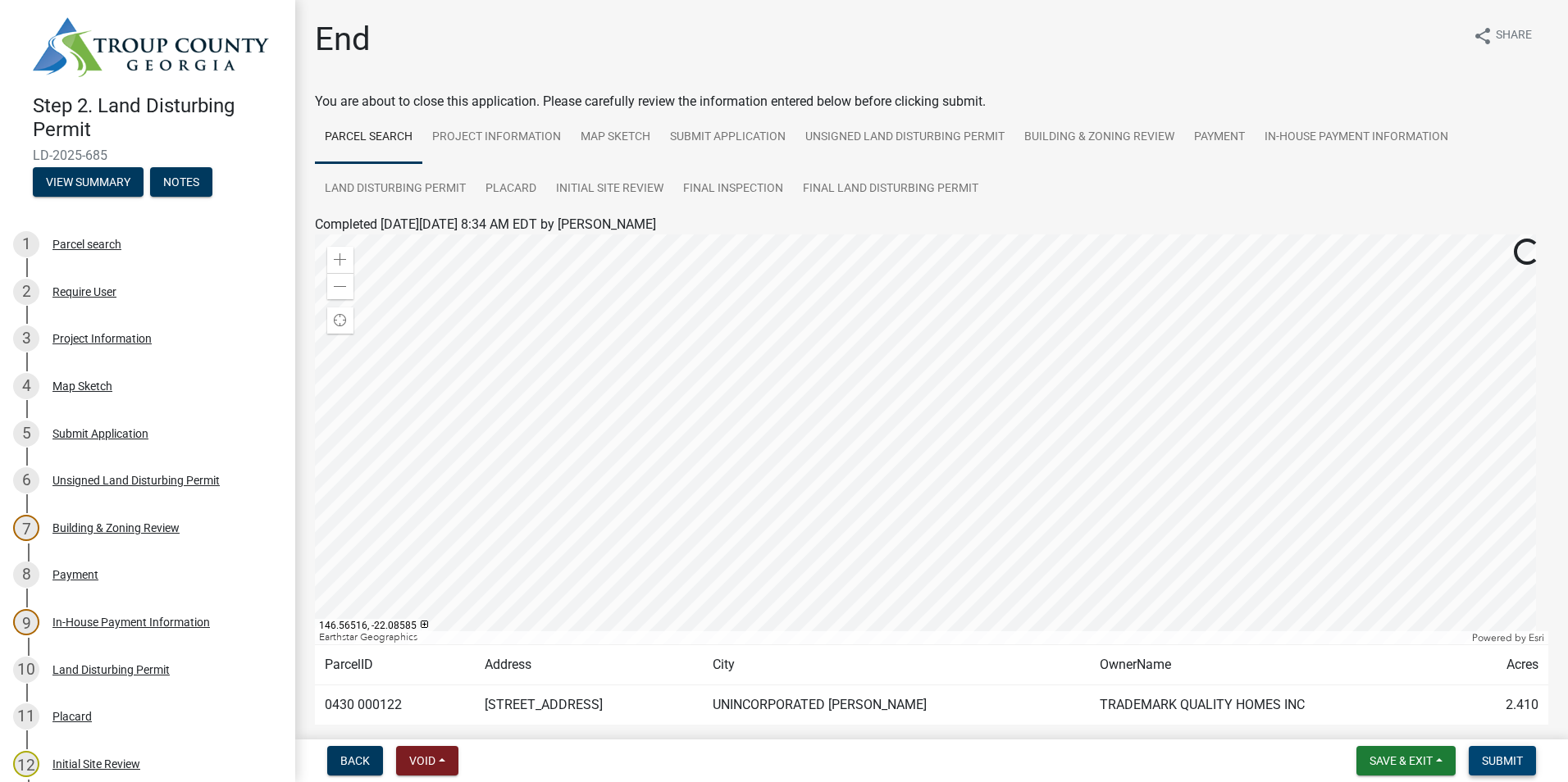
click at [1513, 754] on span "Submit" at bounding box center [1502, 761] width 41 height 13
